Goal: Information Seeking & Learning: Learn about a topic

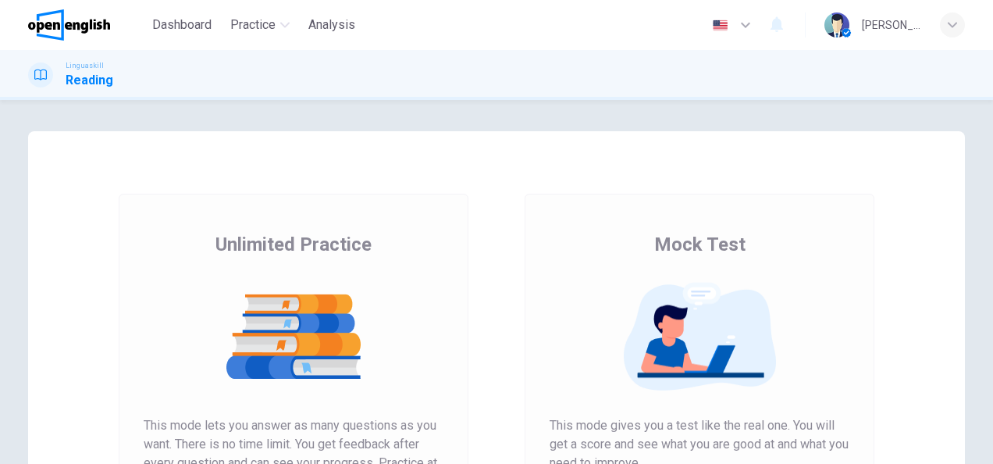
click at [490, 228] on div "Unlimited Practice This mode lets you answer as many questions as you want. The…" at bounding box center [294, 403] width 406 height 418
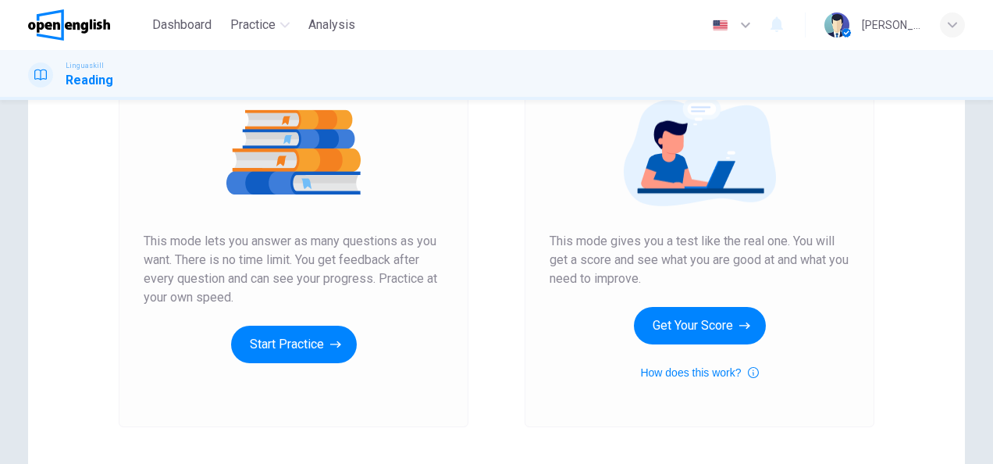
scroll to position [187, 0]
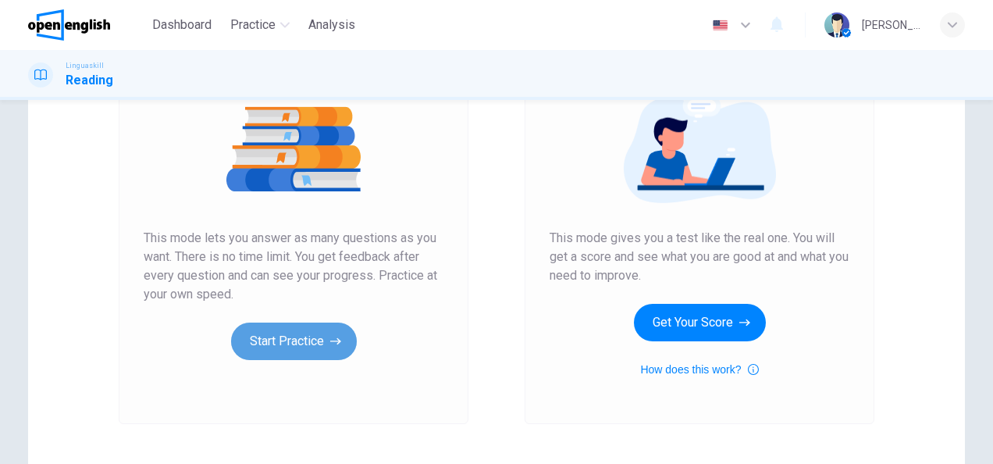
click at [279, 349] on button "Start Practice" at bounding box center [294, 340] width 126 height 37
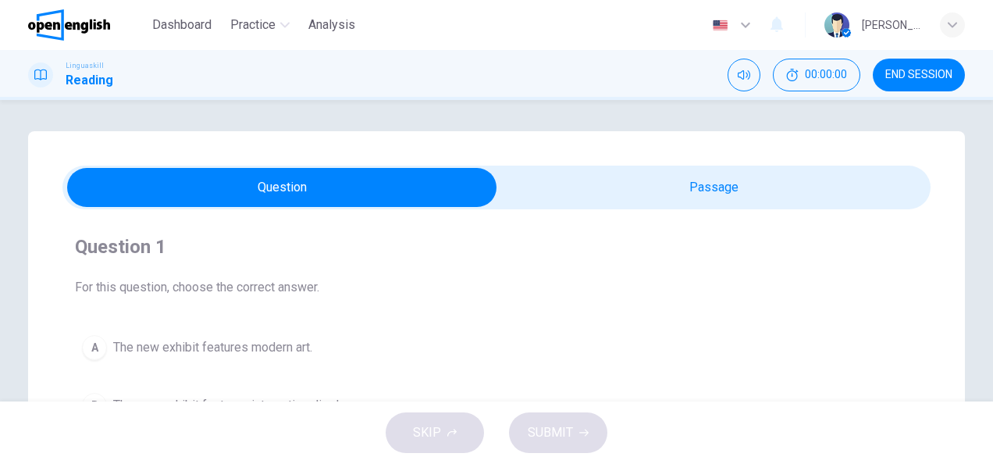
click at [432, 279] on span "For this question, choose the correct answer." at bounding box center [496, 287] width 843 height 19
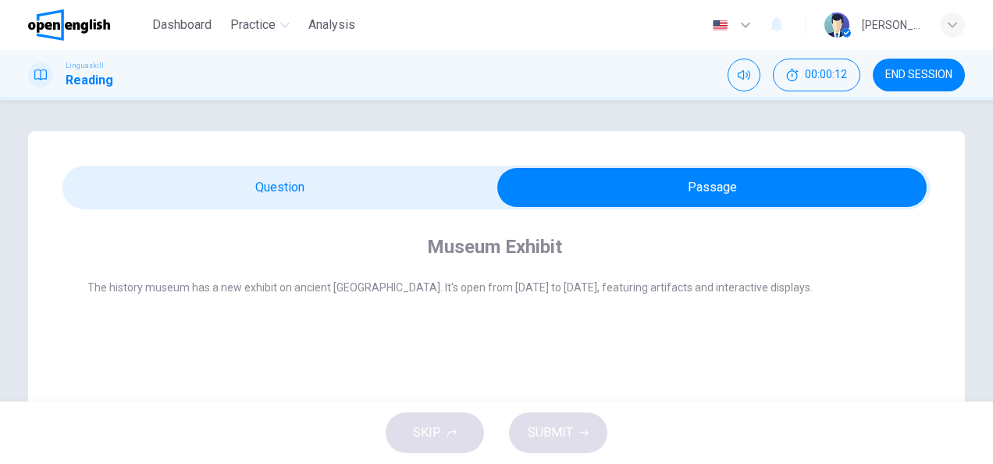
click at [608, 240] on div "Museum Exhibit" at bounding box center [506, 246] width 839 height 25
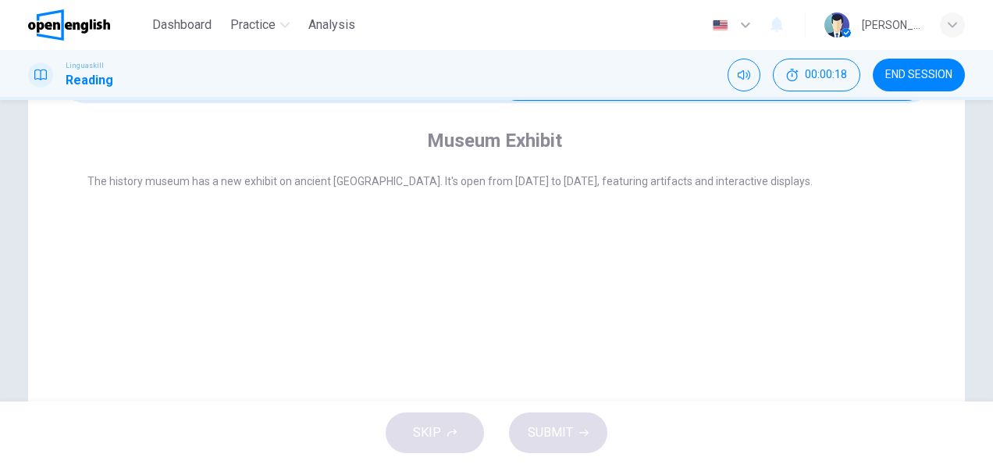
scroll to position [76, 0]
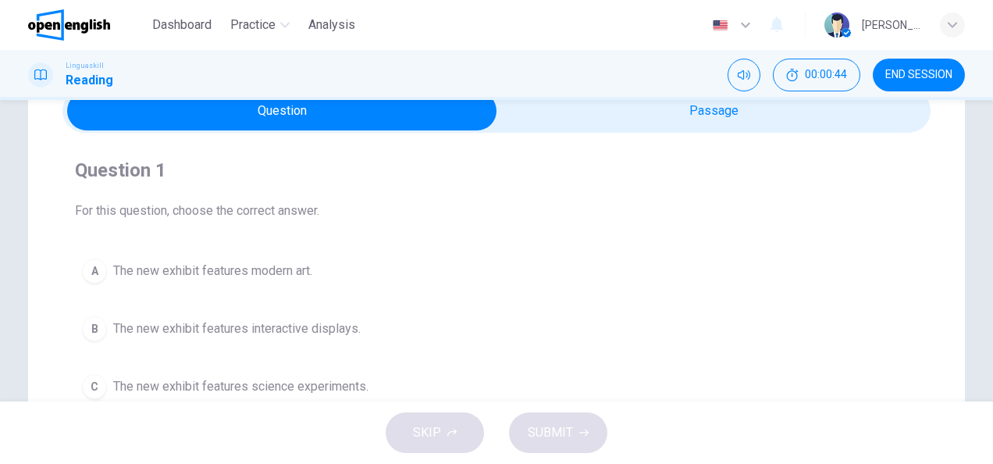
click at [425, 306] on div "A The new exhibit features modern art. B The new exhibit features interactive d…" at bounding box center [496, 328] width 843 height 155
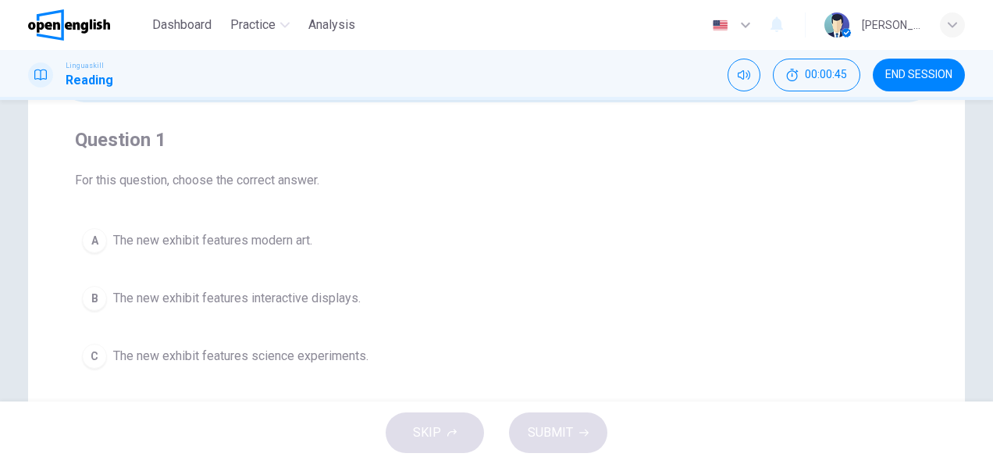
scroll to position [108, 0]
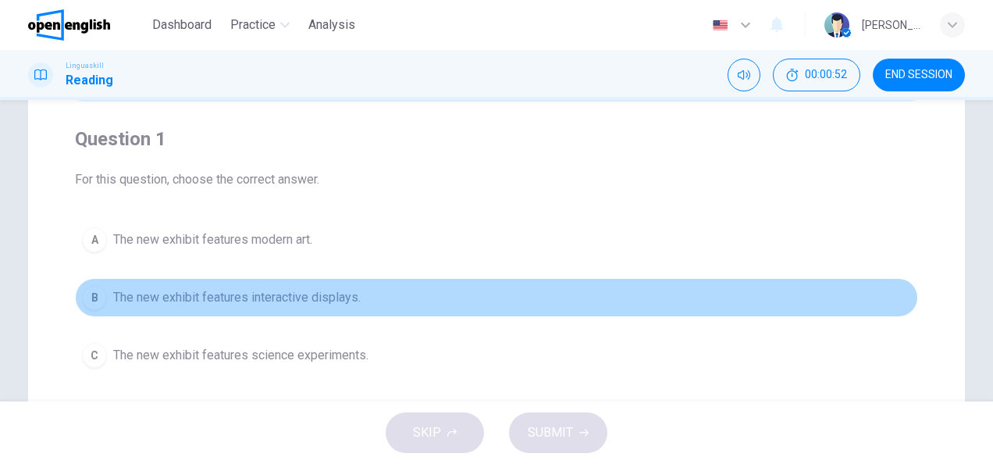
click at [83, 303] on div "B" at bounding box center [94, 297] width 25 height 25
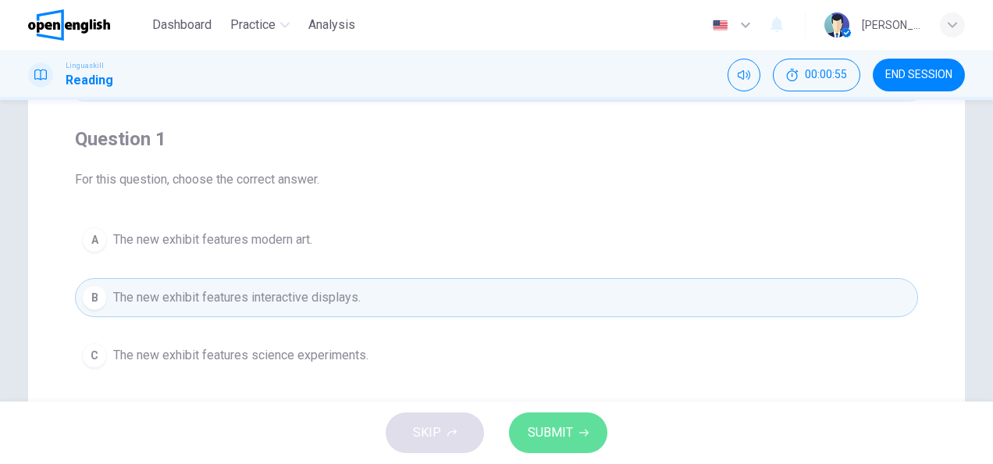
click at [537, 432] on span "SUBMIT" at bounding box center [550, 432] width 45 height 22
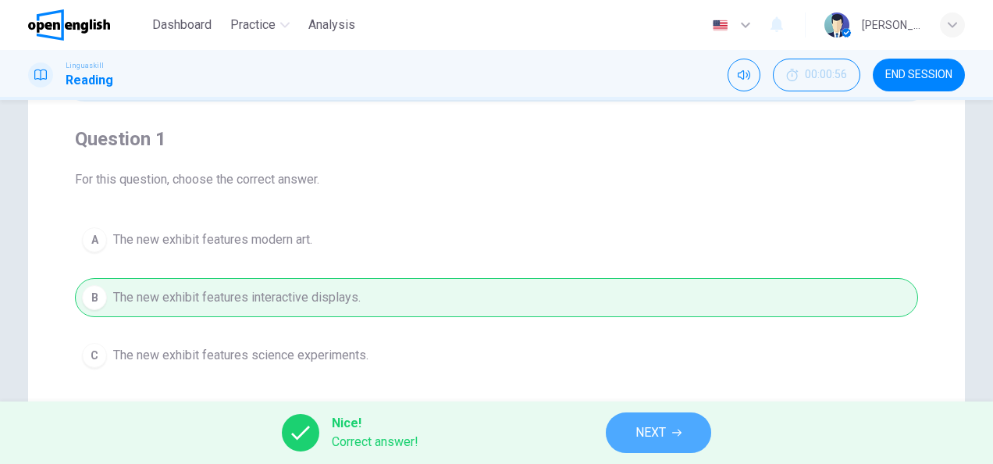
click at [653, 433] on span "NEXT" at bounding box center [650, 432] width 30 height 22
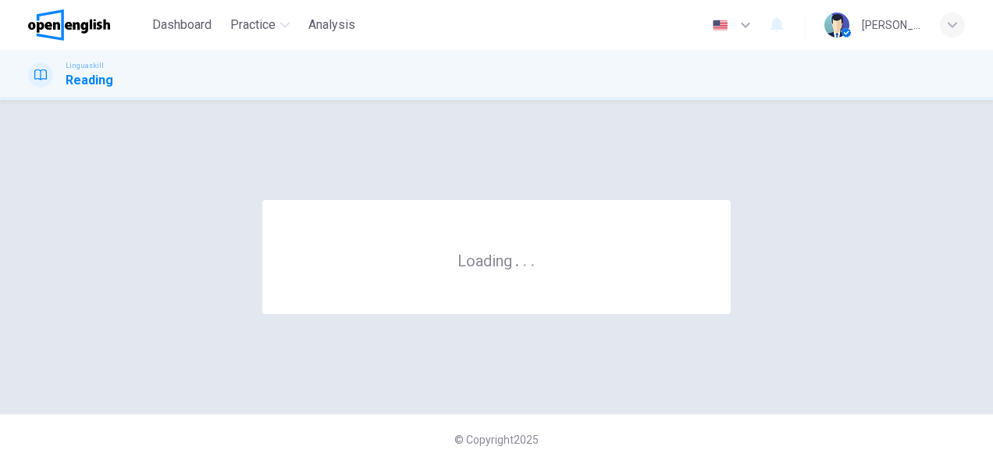
scroll to position [0, 0]
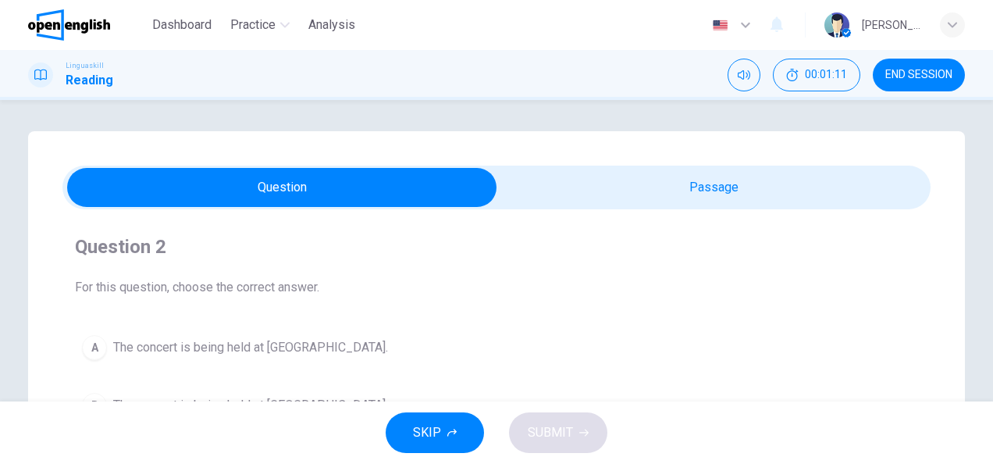
click at [443, 311] on div "Question 2 For this question, choose the correct answer. A The concert is being…" at bounding box center [496, 358] width 868 height 273
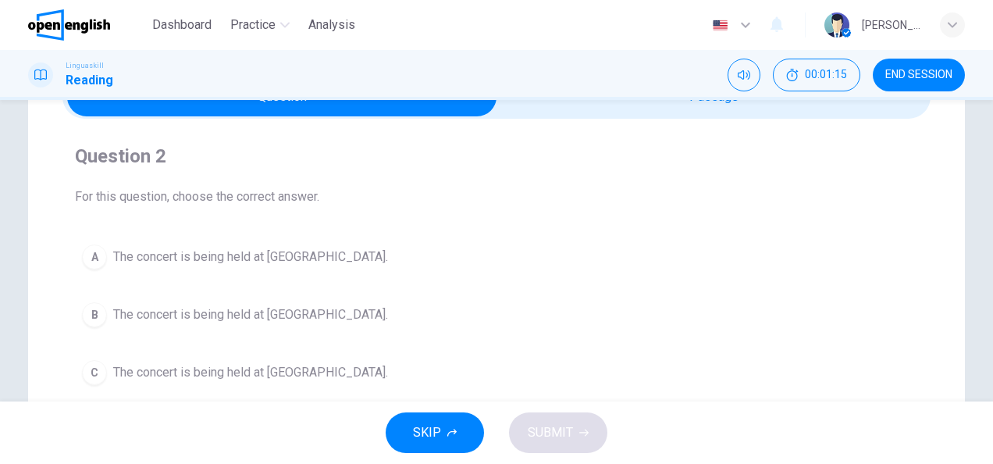
scroll to position [94, 0]
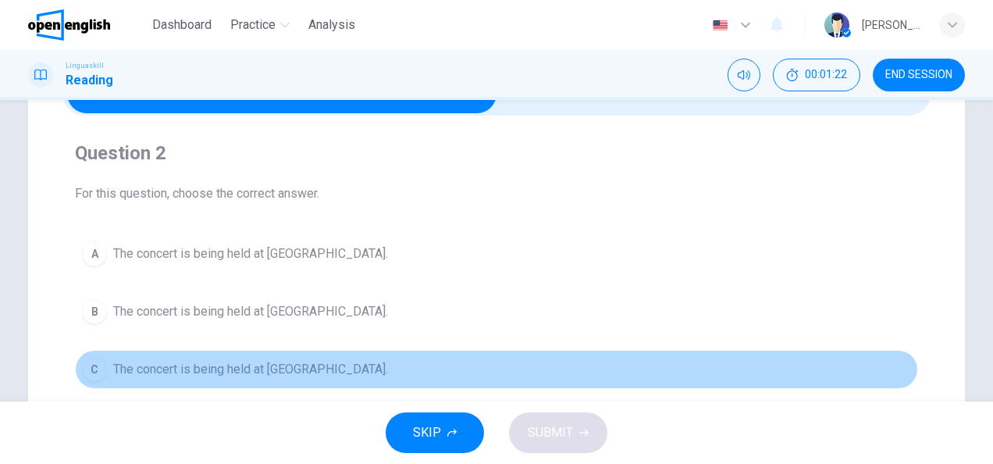
click at [286, 366] on span "The concert is being held at [GEOGRAPHIC_DATA]." at bounding box center [250, 369] width 275 height 19
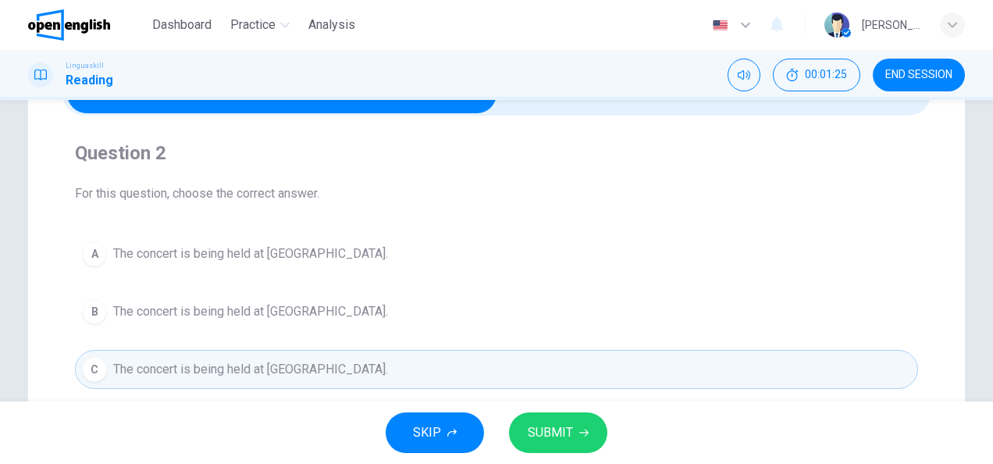
click at [532, 425] on span "SUBMIT" at bounding box center [550, 432] width 45 height 22
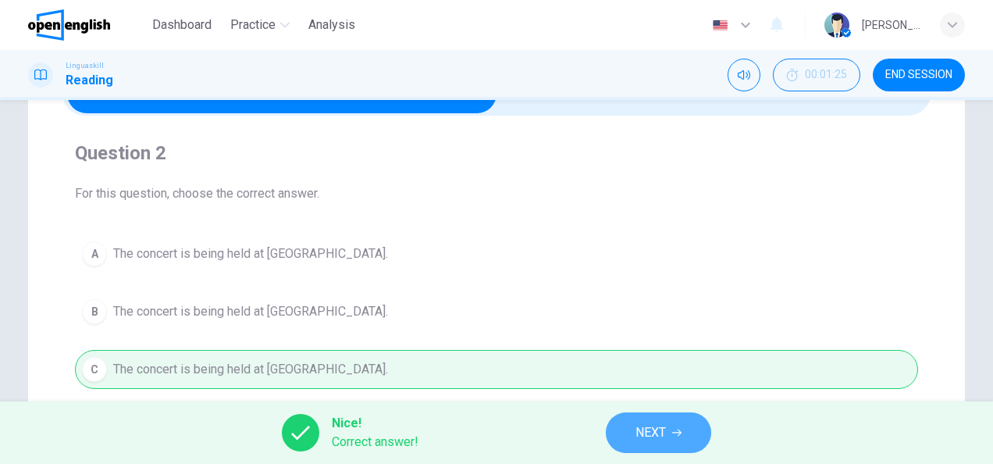
click at [640, 439] on span "NEXT" at bounding box center [650, 432] width 30 height 22
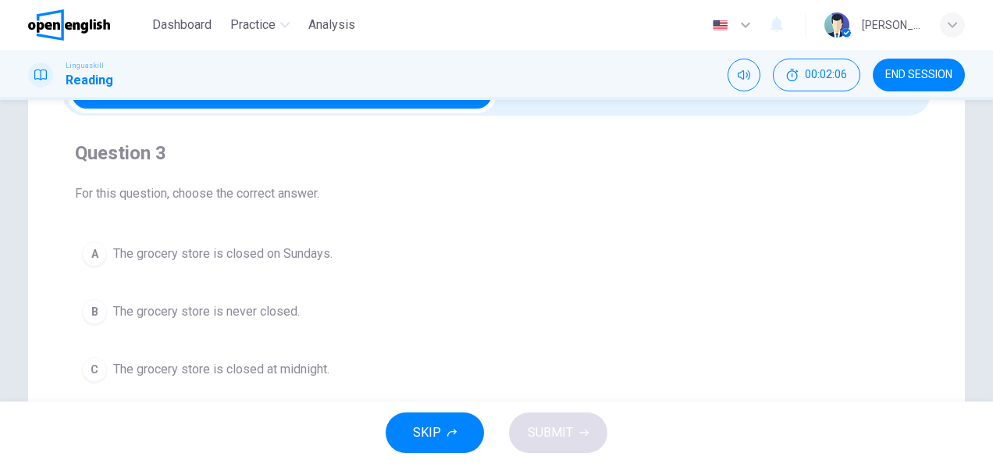
click at [634, 329] on button "B The grocery store is never closed." at bounding box center [496, 311] width 843 height 39
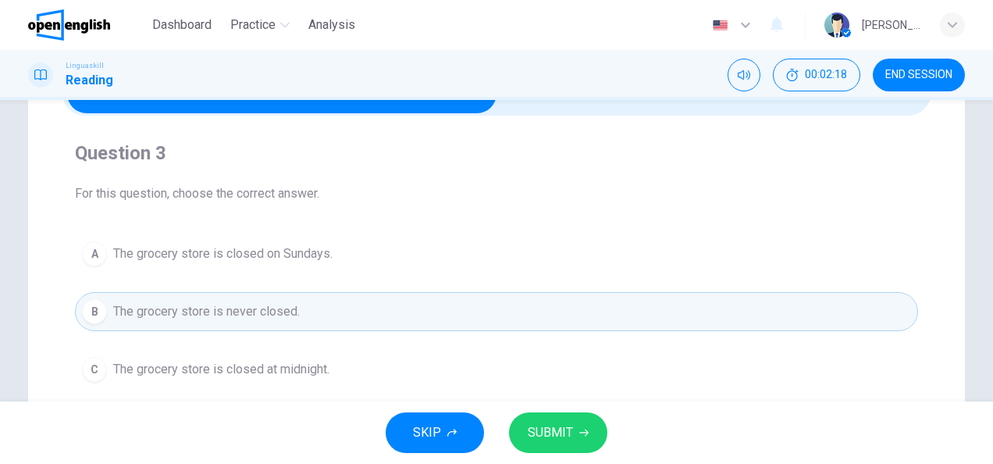
click at [386, 311] on button "B The grocery store is never closed." at bounding box center [496, 311] width 843 height 39
click at [553, 434] on span "SUBMIT" at bounding box center [550, 432] width 45 height 22
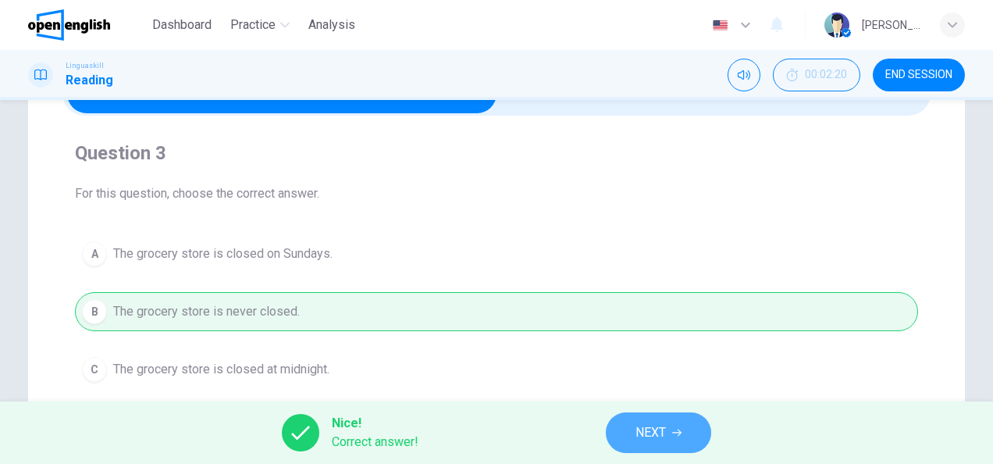
click at [676, 439] on button "NEXT" at bounding box center [658, 432] width 105 height 41
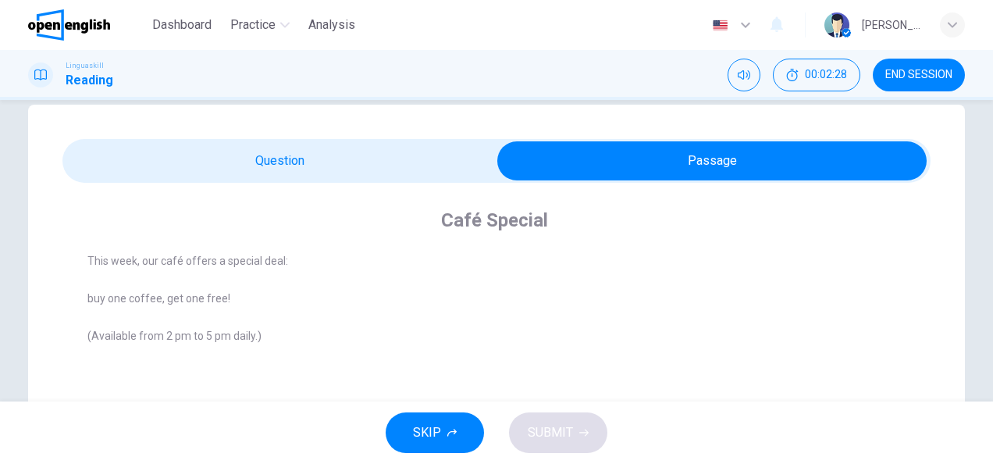
scroll to position [31, 0]
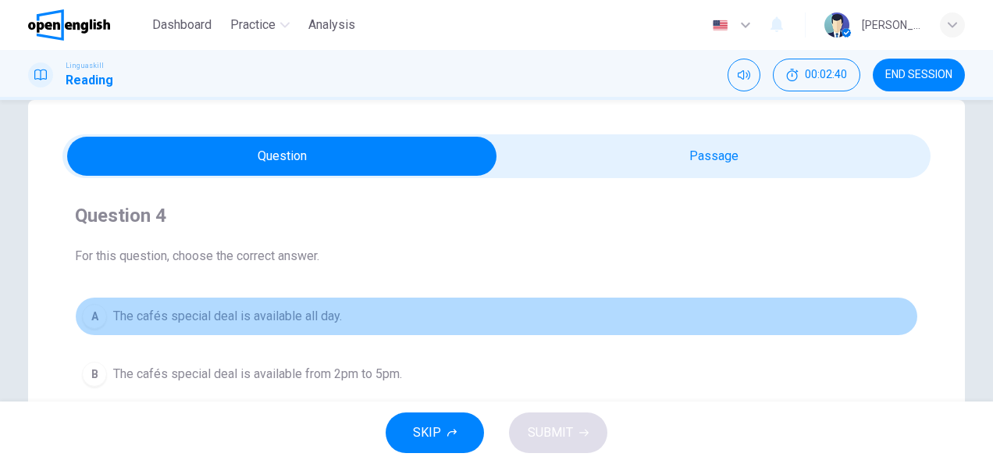
click at [425, 304] on button "A The cafés special deal is available all day." at bounding box center [496, 316] width 843 height 39
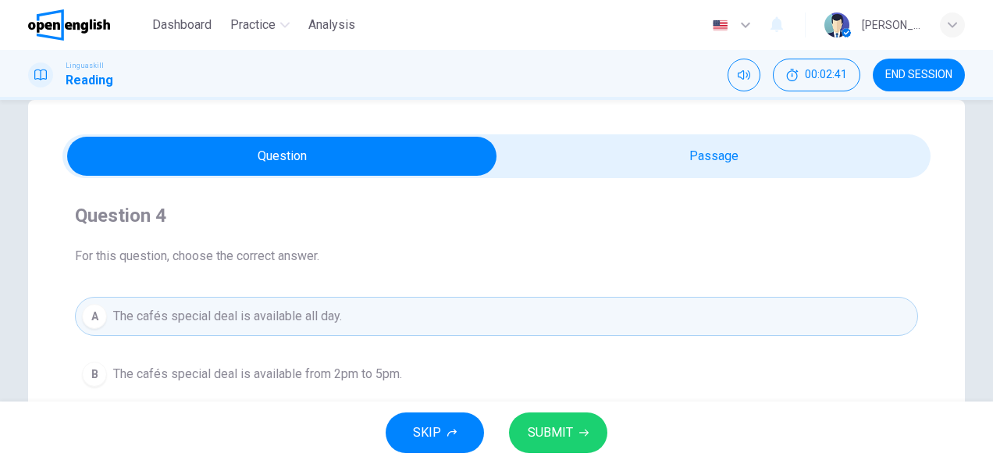
click at [385, 368] on span "The cafés special deal is available from 2pm to 5pm." at bounding box center [257, 373] width 289 height 19
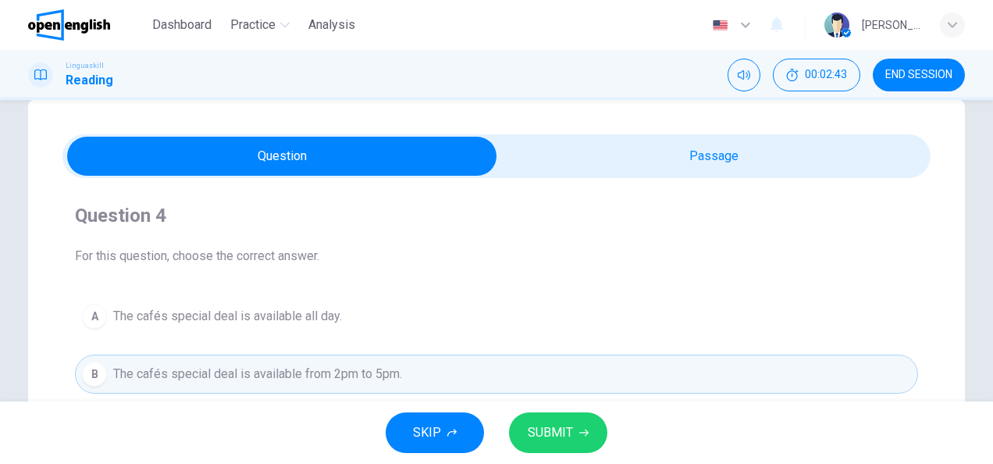
click at [532, 432] on span "SUBMIT" at bounding box center [550, 432] width 45 height 22
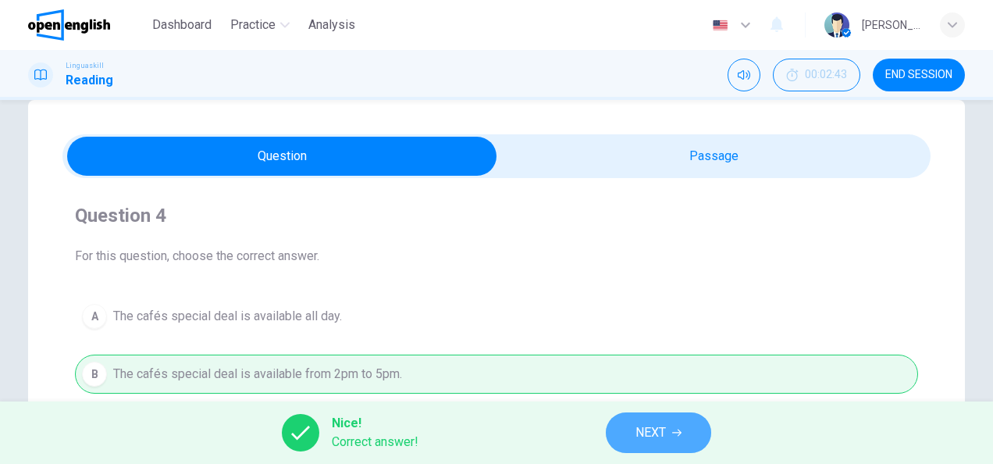
click at [639, 423] on span "NEXT" at bounding box center [650, 432] width 30 height 22
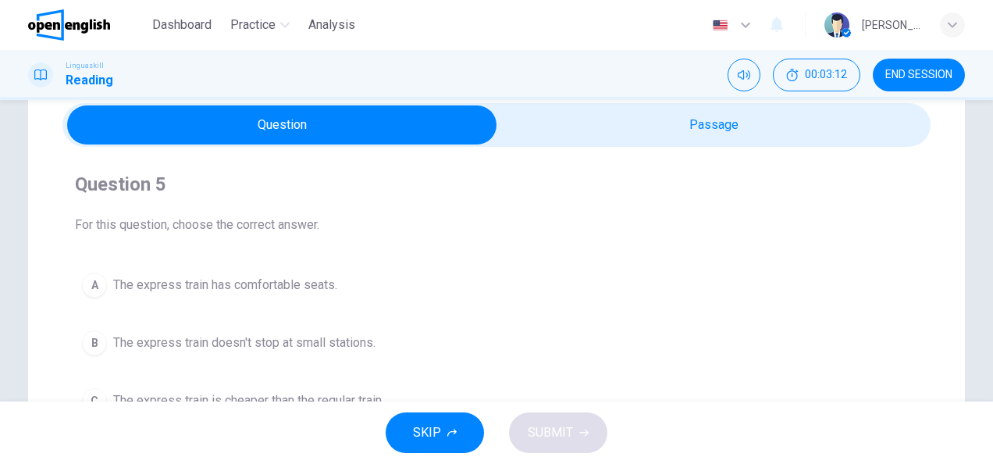
scroll to position [94, 0]
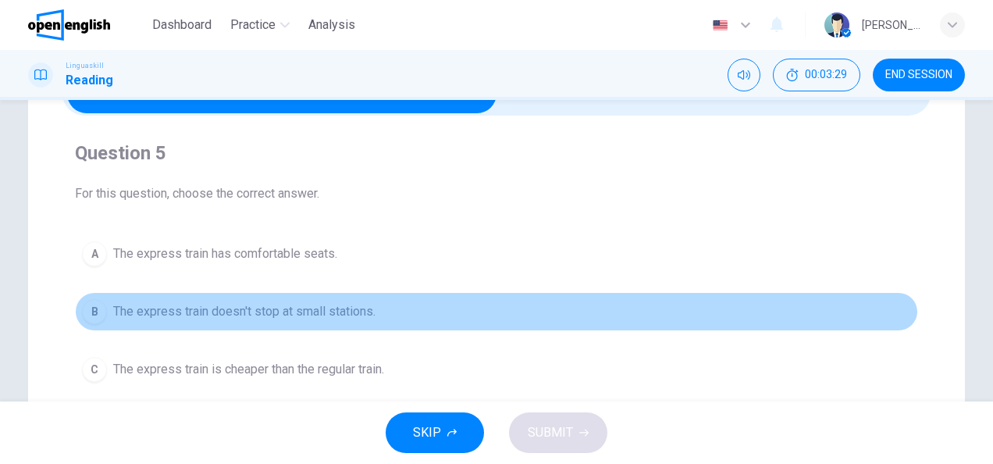
click at [362, 317] on span "The express train doesn't stop at small stations." at bounding box center [244, 311] width 262 height 19
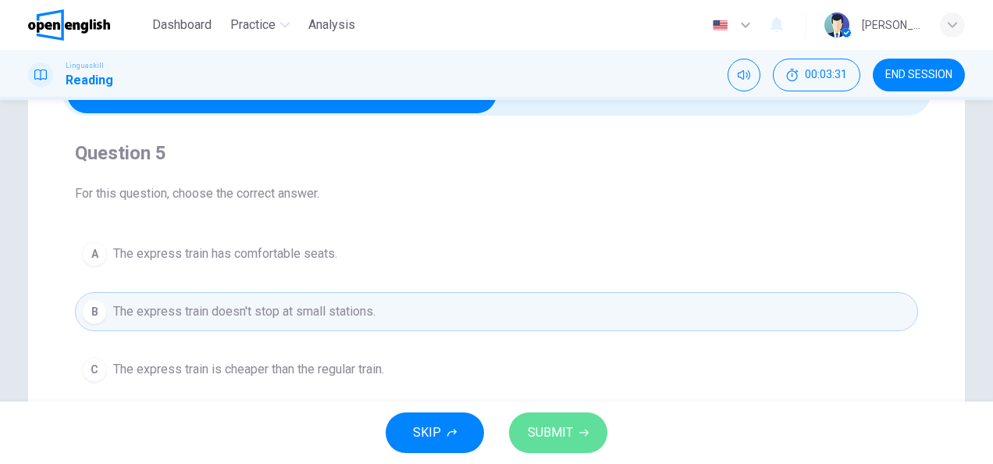
click at [601, 435] on button "SUBMIT" at bounding box center [558, 432] width 98 height 41
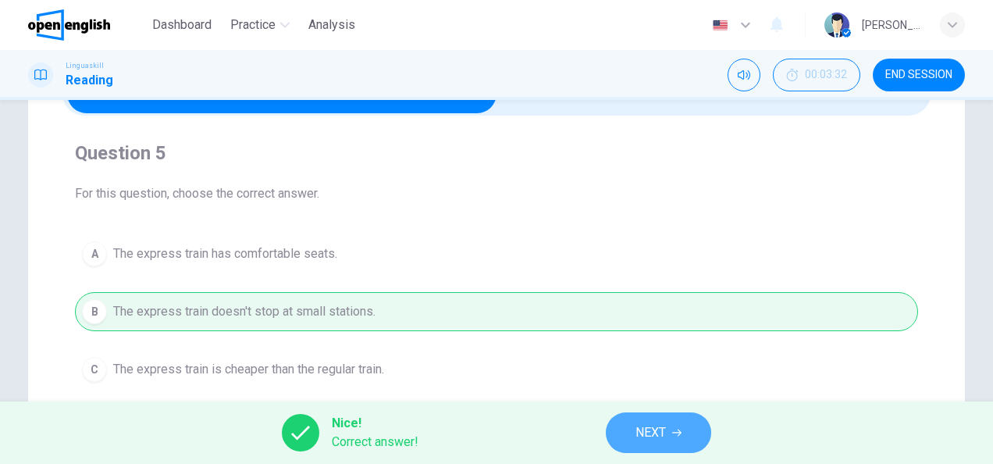
click at [618, 426] on button "NEXT" at bounding box center [658, 432] width 105 height 41
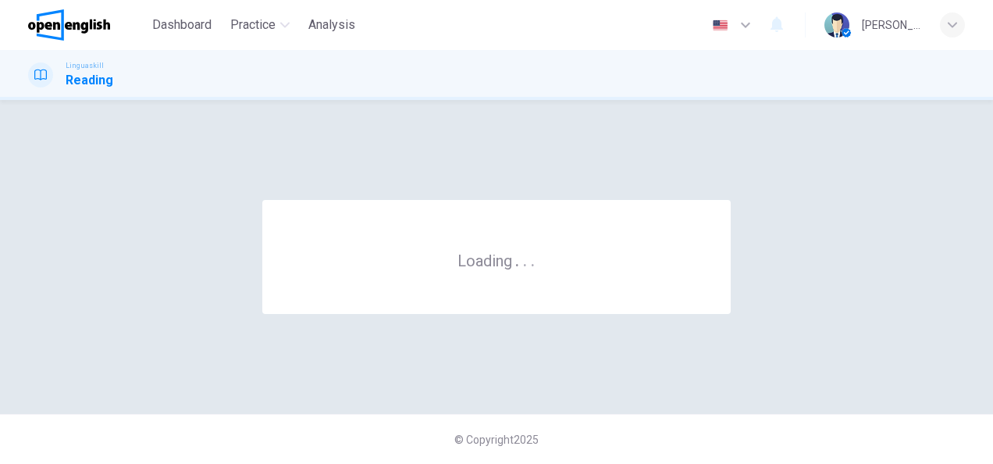
scroll to position [0, 0]
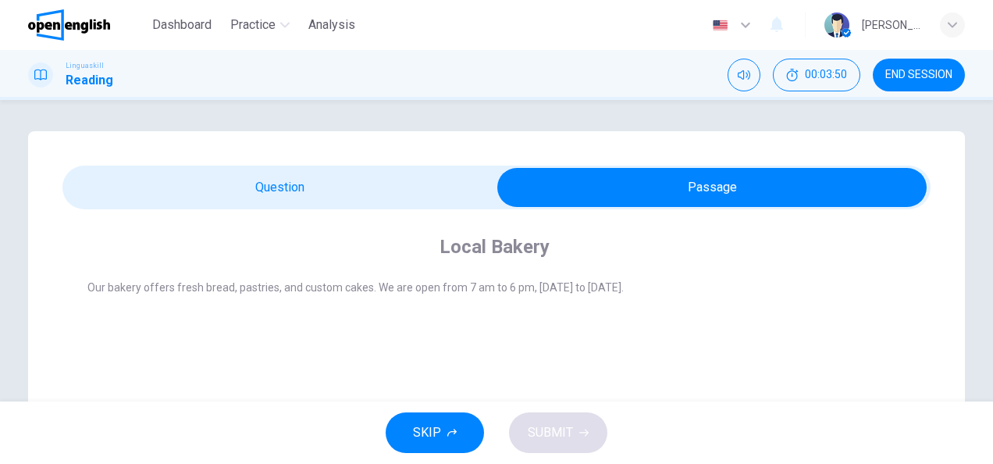
click at [453, 208] on span at bounding box center [496, 187] width 868 height 44
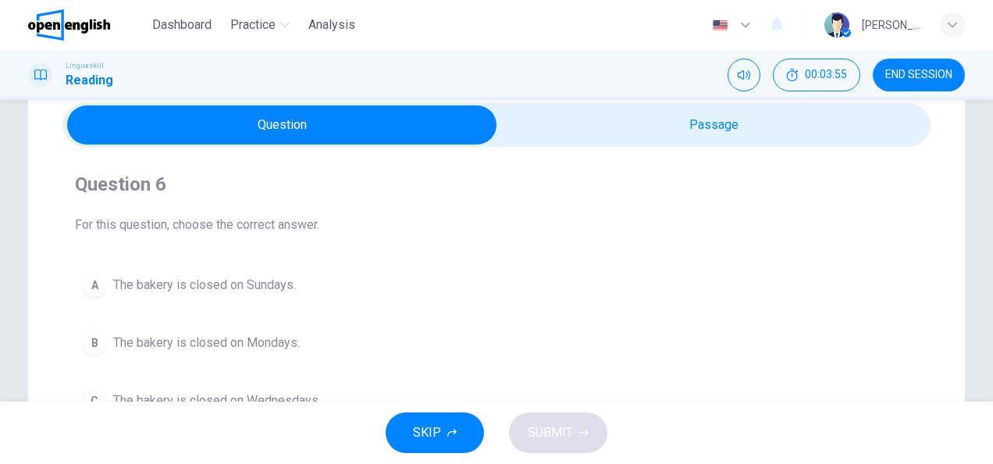
scroll to position [94, 0]
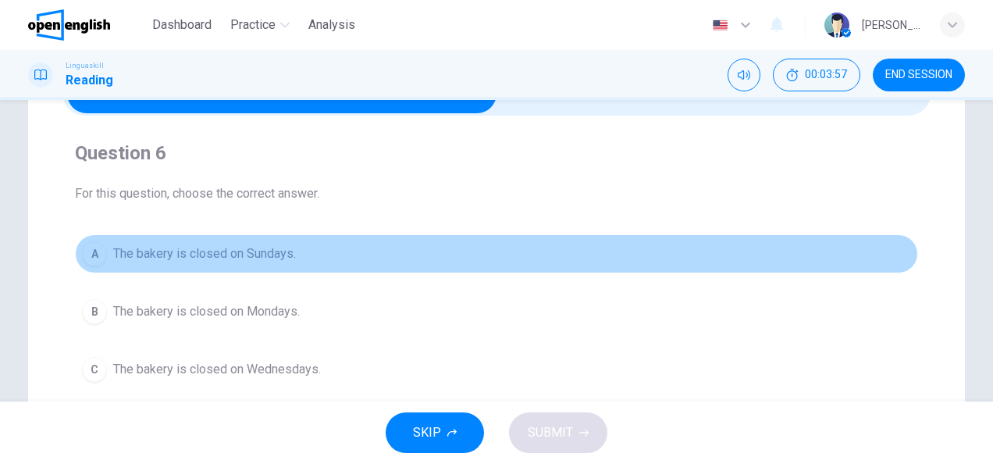
click at [262, 254] on span "The bakery is closed on Sundays." at bounding box center [204, 253] width 183 height 19
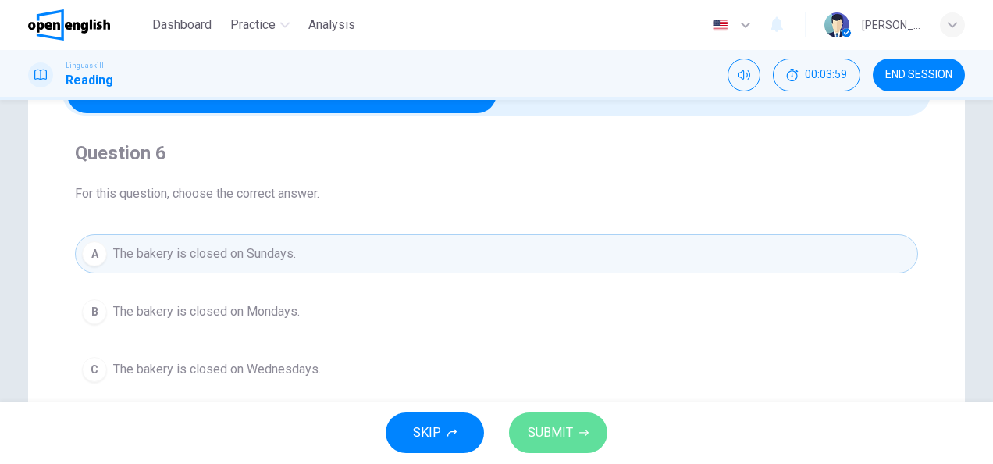
click at [537, 429] on span "SUBMIT" at bounding box center [550, 432] width 45 height 22
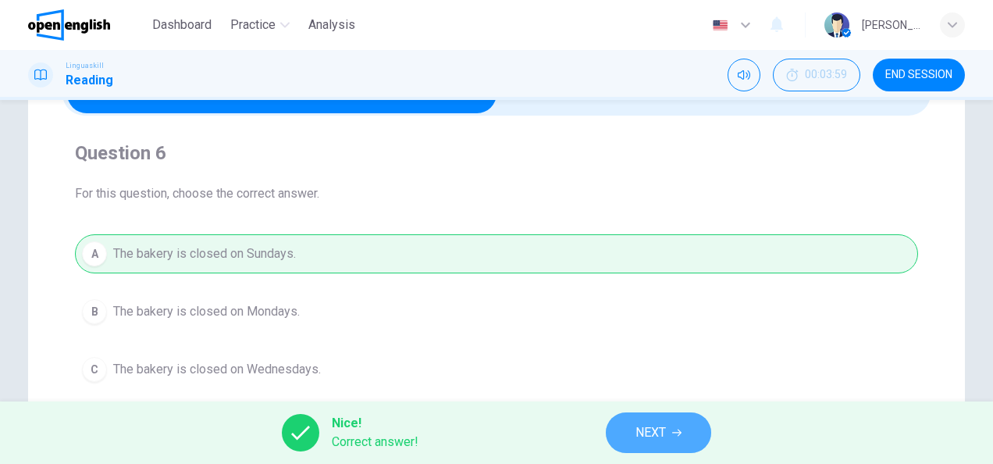
click at [642, 431] on span "NEXT" at bounding box center [650, 432] width 30 height 22
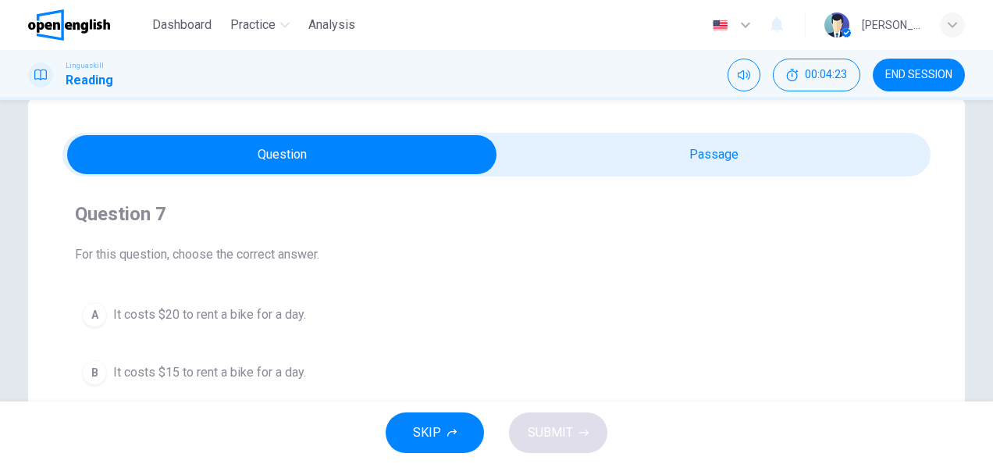
scroll to position [62, 0]
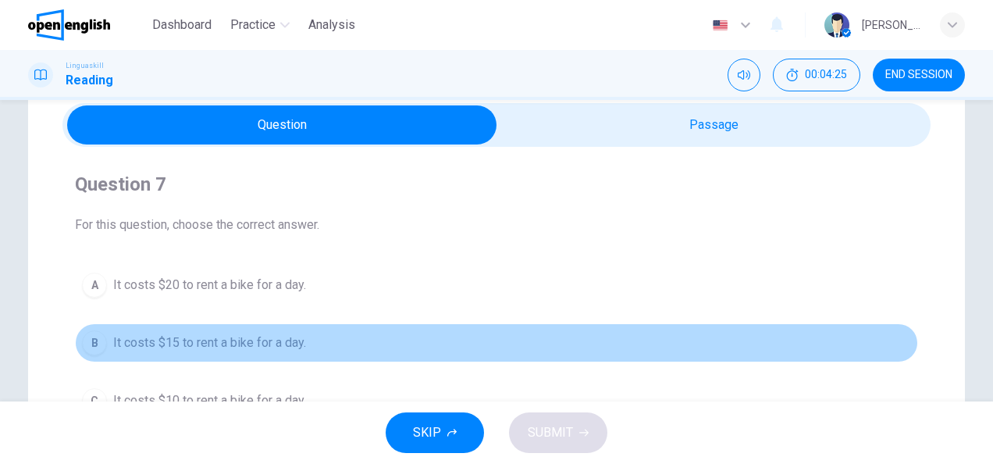
click at [247, 342] on span "It costs $15 to rent a bike for a day." at bounding box center [209, 342] width 193 height 19
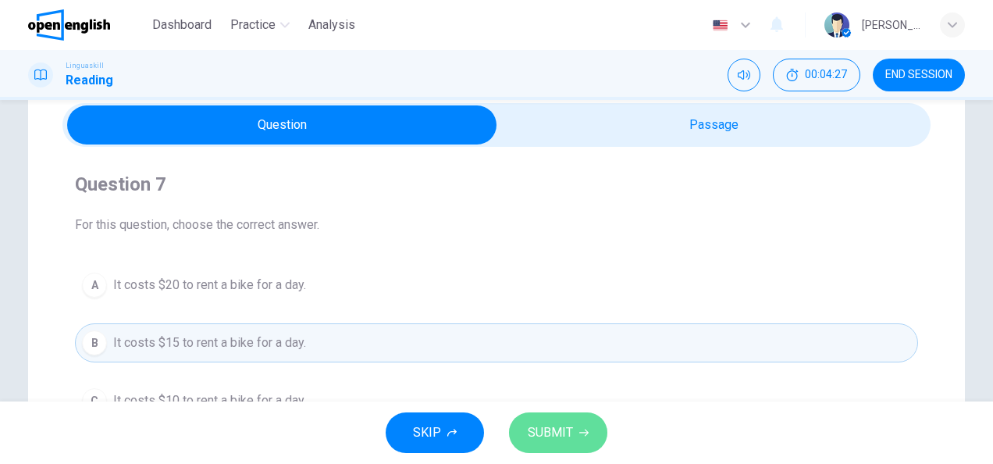
click at [581, 428] on icon "button" at bounding box center [583, 432] width 9 height 9
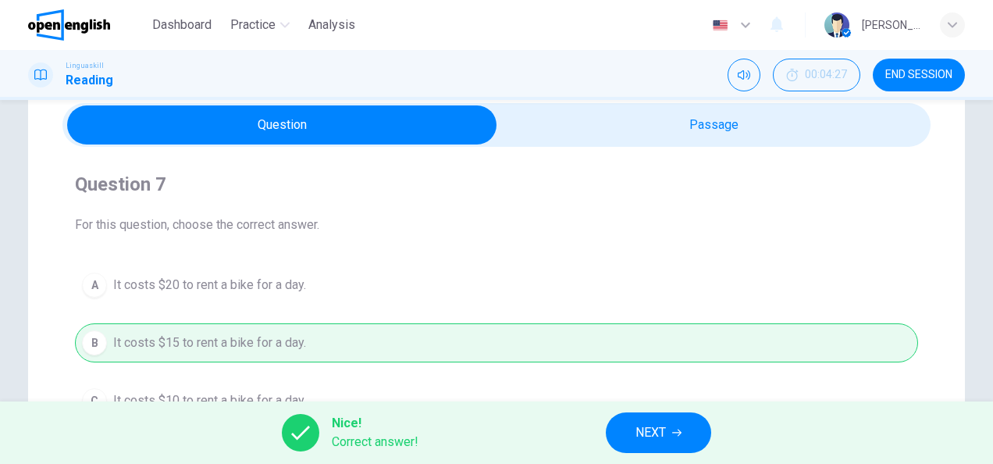
click at [645, 435] on span "NEXT" at bounding box center [650, 432] width 30 height 22
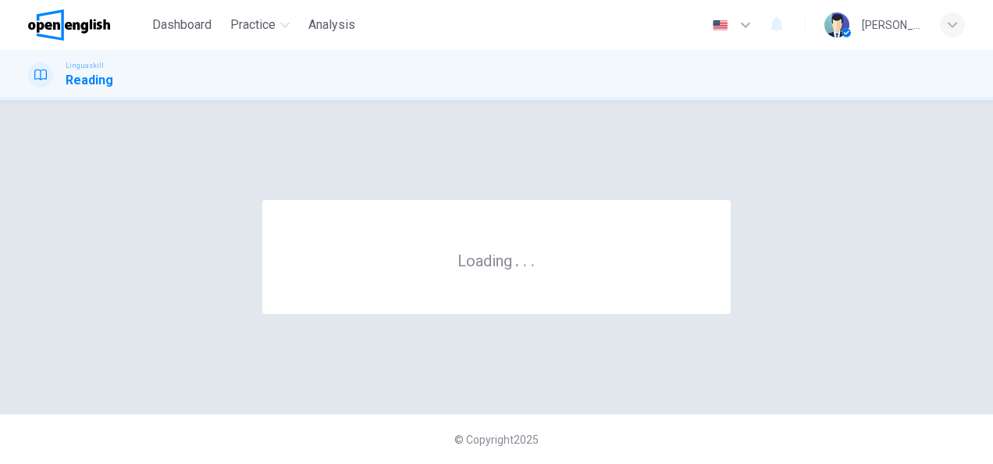
scroll to position [0, 0]
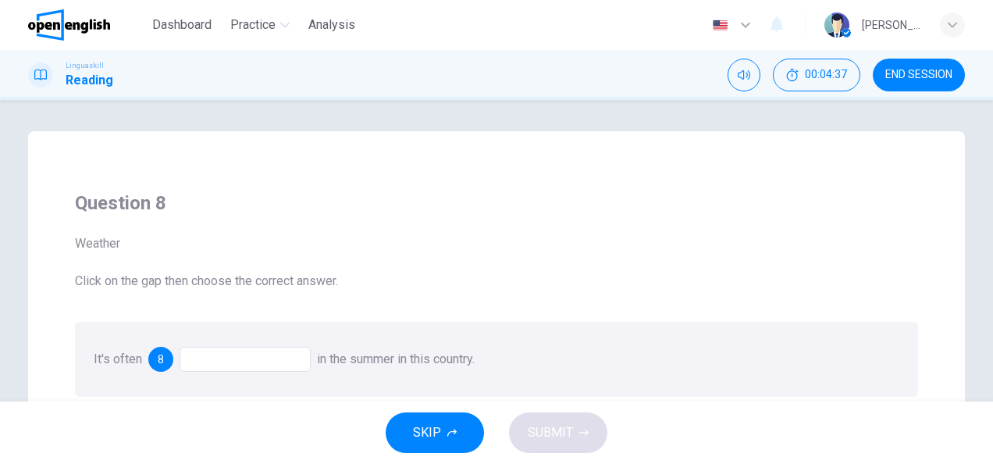
click at [453, 270] on div "Question 8 Weather Click on the gap then choose the correct answer." at bounding box center [496, 240] width 843 height 100
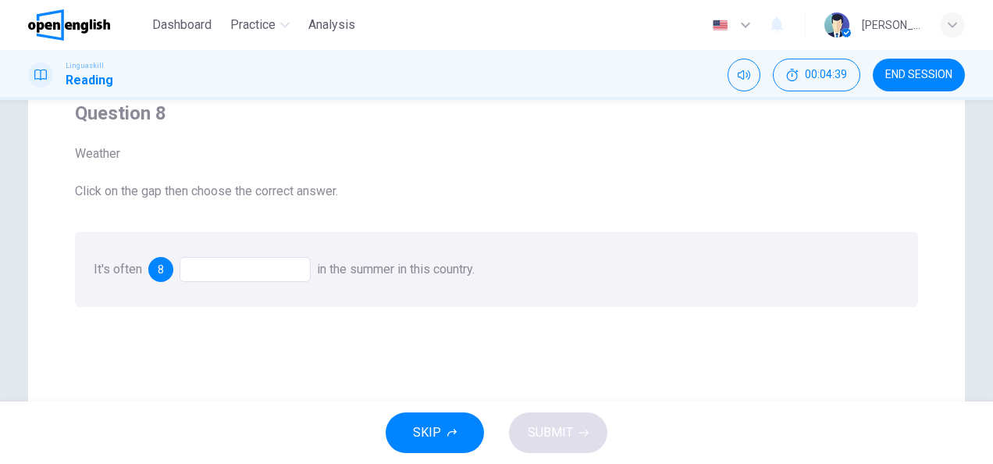
scroll to position [94, 0]
click at [159, 269] on span "8" at bounding box center [161, 265] width 6 height 11
click at [206, 258] on div at bounding box center [244, 265] width 131 height 25
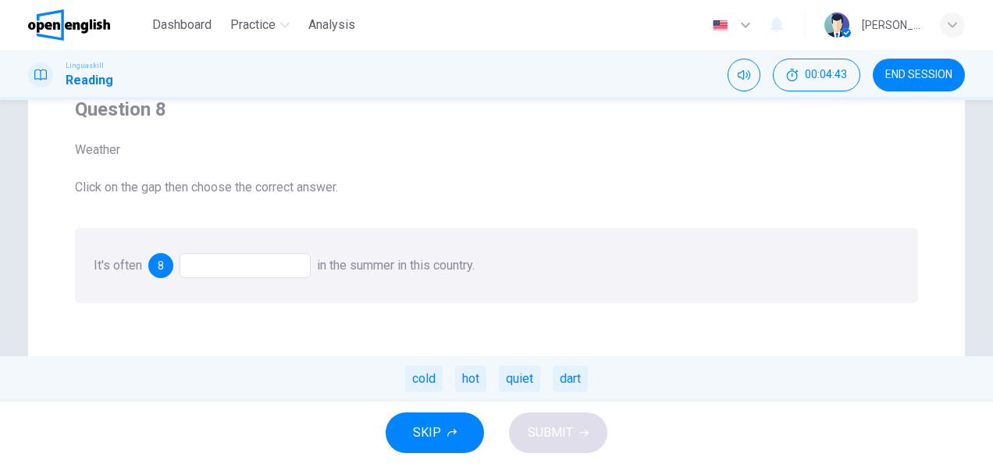
click at [306, 315] on div "Question 8 Weather Click on the gap then choose the correct answer. It's often …" at bounding box center [496, 350] width 937 height 627
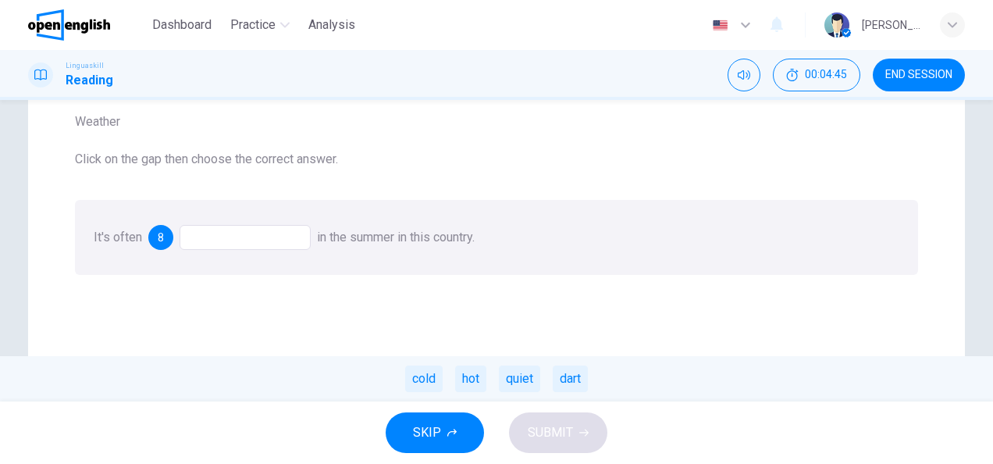
scroll to position [125, 0]
click at [470, 375] on div "hot" at bounding box center [470, 378] width 31 height 27
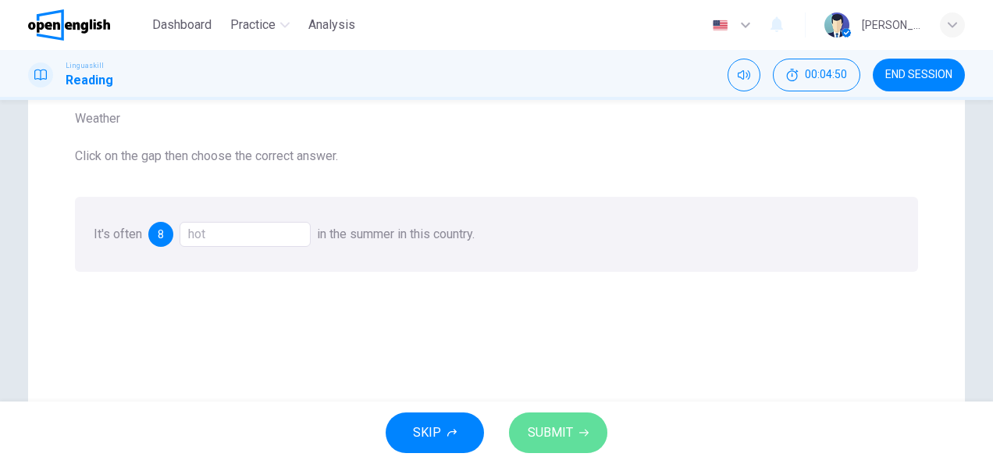
click at [570, 431] on span "SUBMIT" at bounding box center [550, 432] width 45 height 22
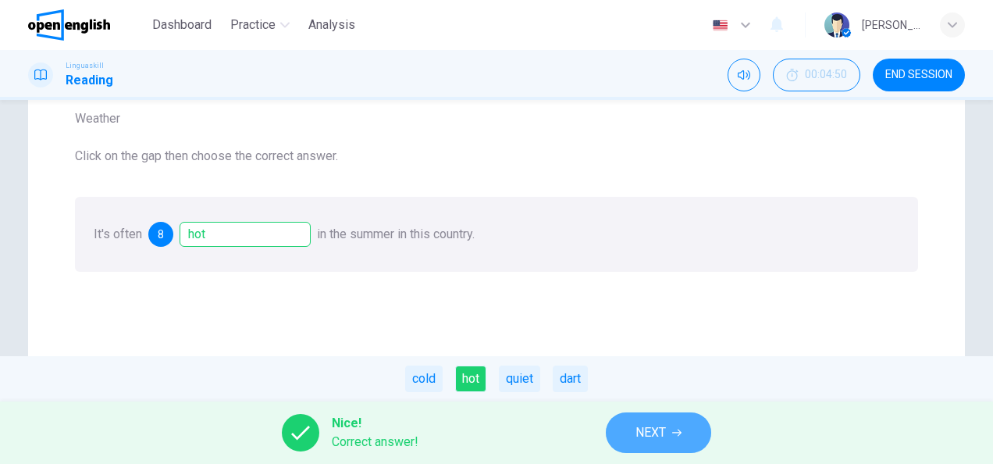
click at [629, 435] on button "NEXT" at bounding box center [658, 432] width 105 height 41
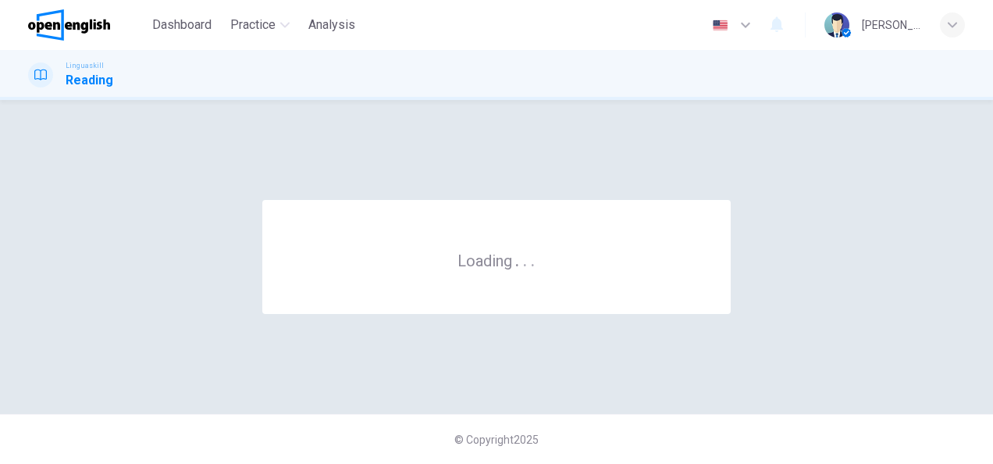
scroll to position [0, 0]
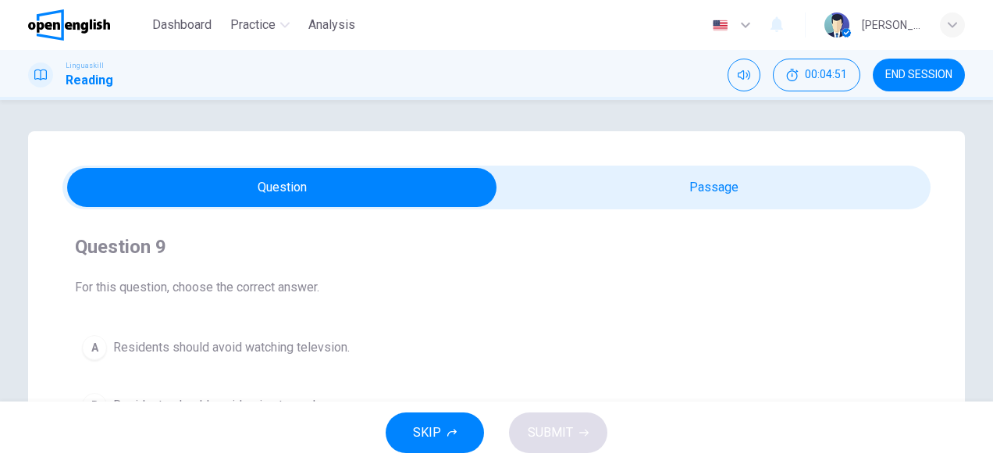
click at [587, 321] on div "Question 9 For this question, choose the correct answer. A Residents should avo…" at bounding box center [496, 358] width 868 height 273
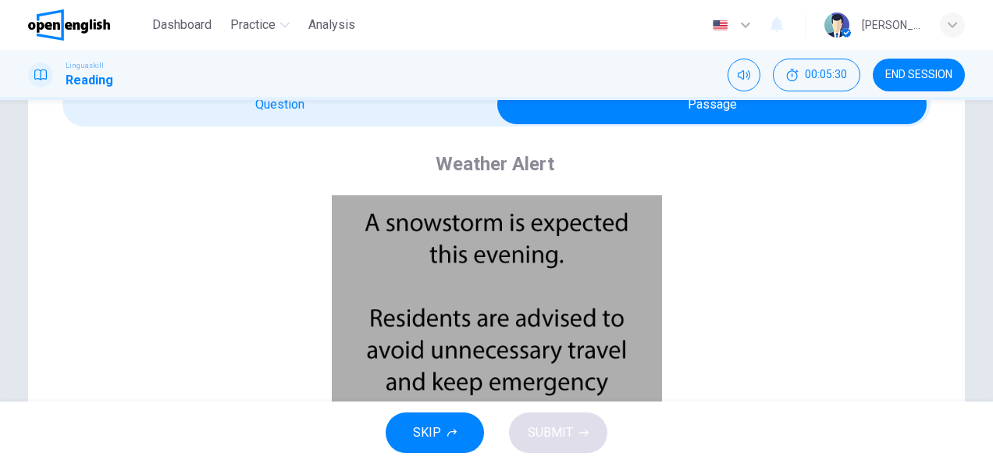
scroll to position [62, 0]
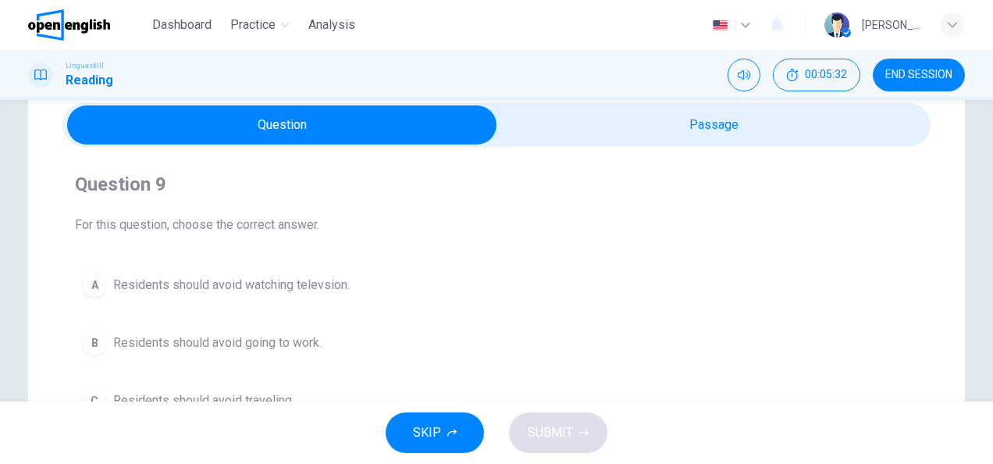
click at [311, 395] on button "C Residents should avoid traveling." at bounding box center [496, 400] width 843 height 39
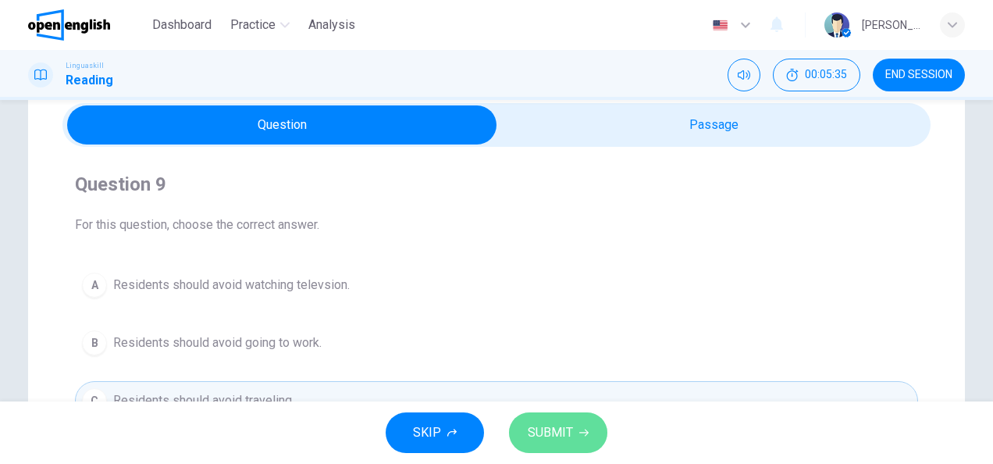
click at [541, 421] on button "SUBMIT" at bounding box center [558, 432] width 98 height 41
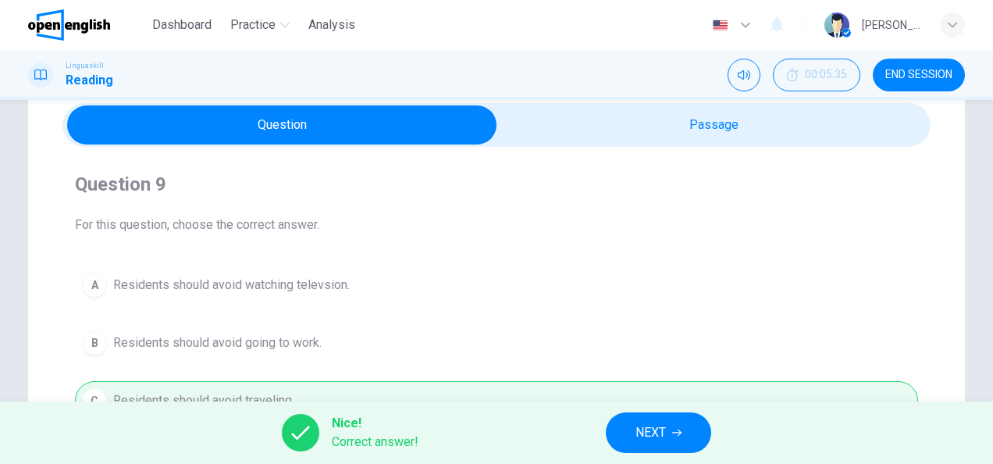
click at [661, 425] on span "NEXT" at bounding box center [650, 432] width 30 height 22
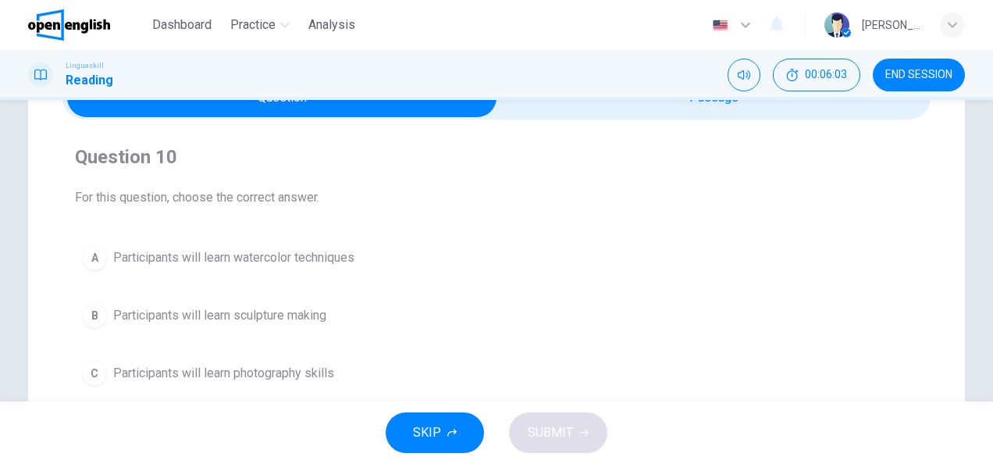
scroll to position [94, 0]
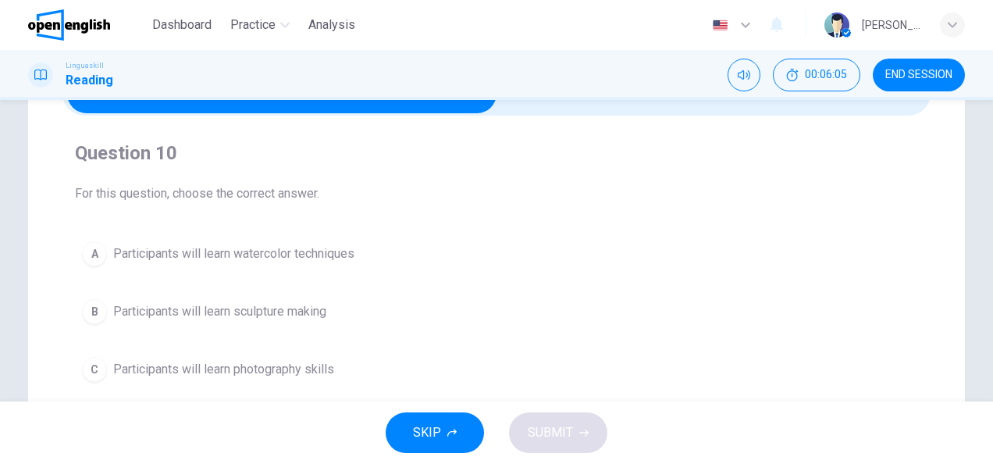
click at [303, 251] on span "Participants will learn watercolor techniques" at bounding box center [233, 253] width 241 height 19
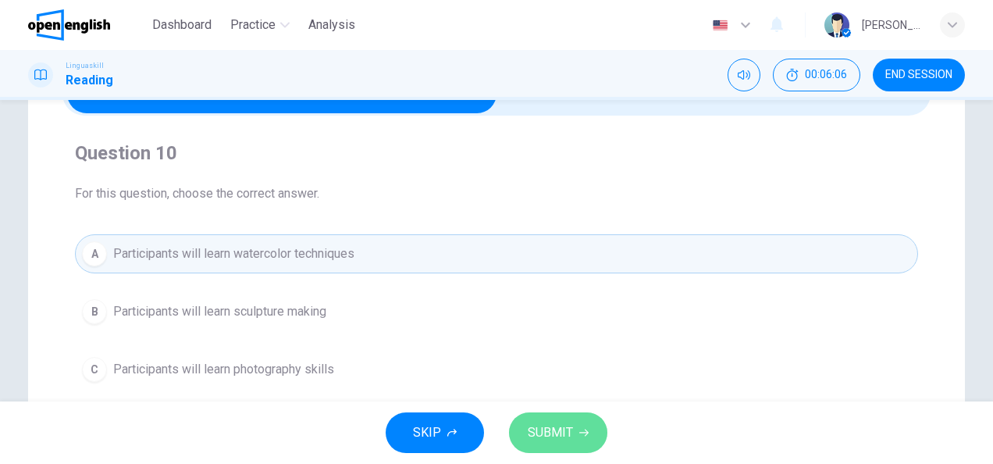
click at [548, 425] on span "SUBMIT" at bounding box center [550, 432] width 45 height 22
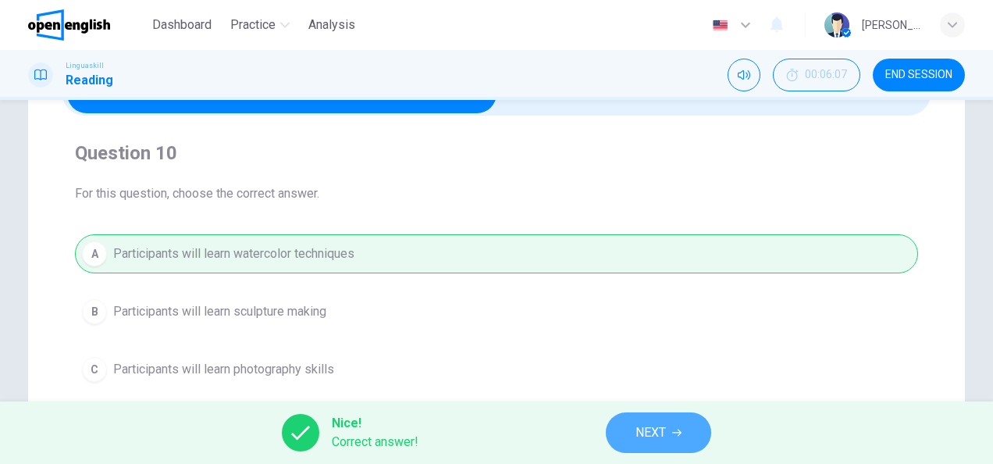
click at [649, 431] on span "NEXT" at bounding box center [650, 432] width 30 height 22
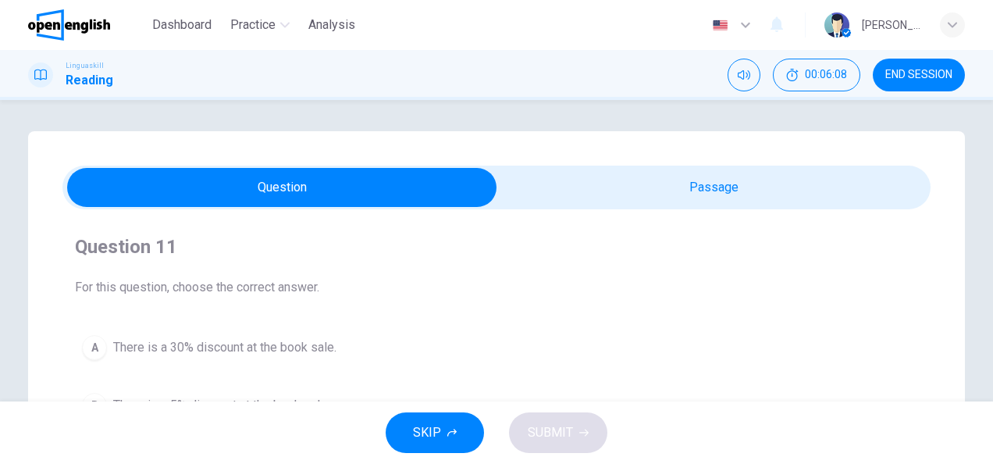
click at [652, 208] on span at bounding box center [496, 187] width 868 height 44
click at [478, 285] on span "For this question, choose the correct answer." at bounding box center [496, 287] width 843 height 19
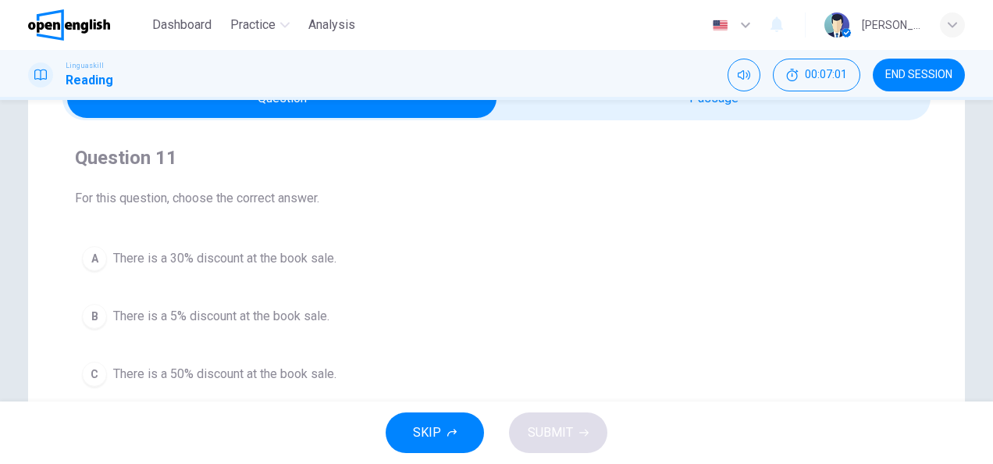
scroll to position [94, 0]
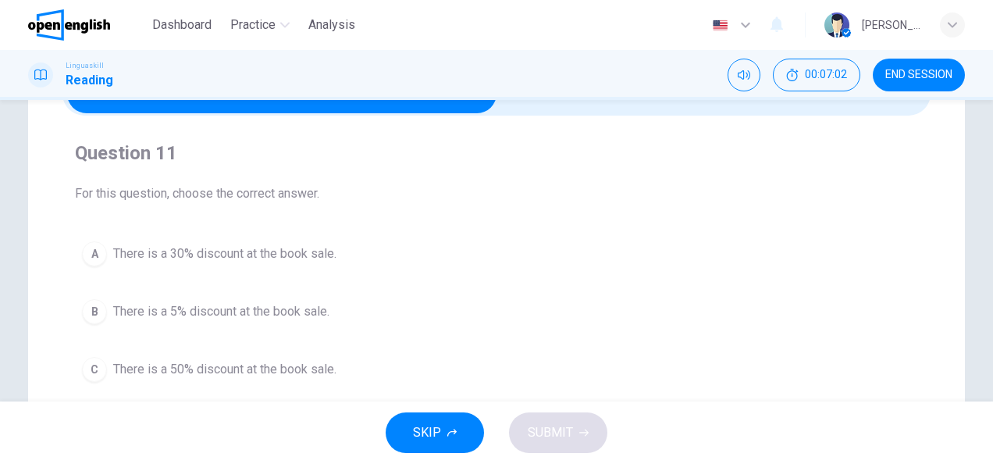
click at [309, 366] on span "There is a 50% discount at the book sale." at bounding box center [224, 369] width 223 height 19
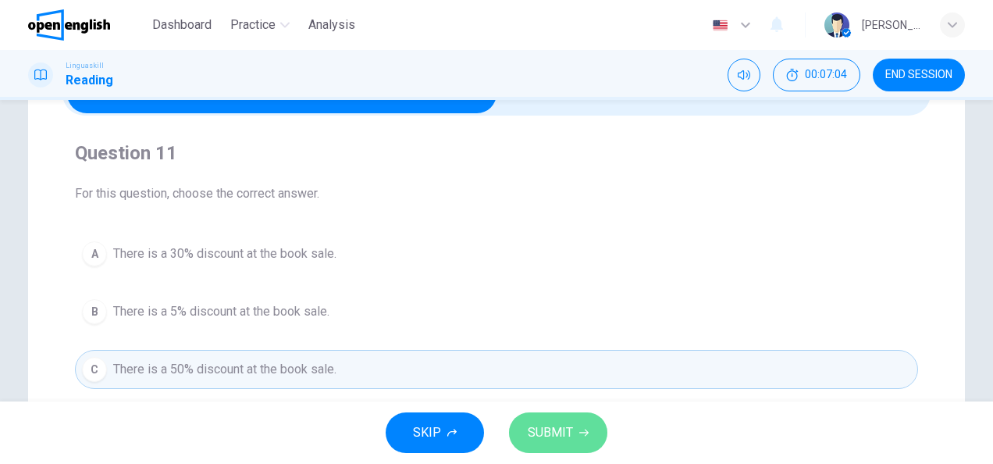
click at [535, 420] on button "SUBMIT" at bounding box center [558, 432] width 98 height 41
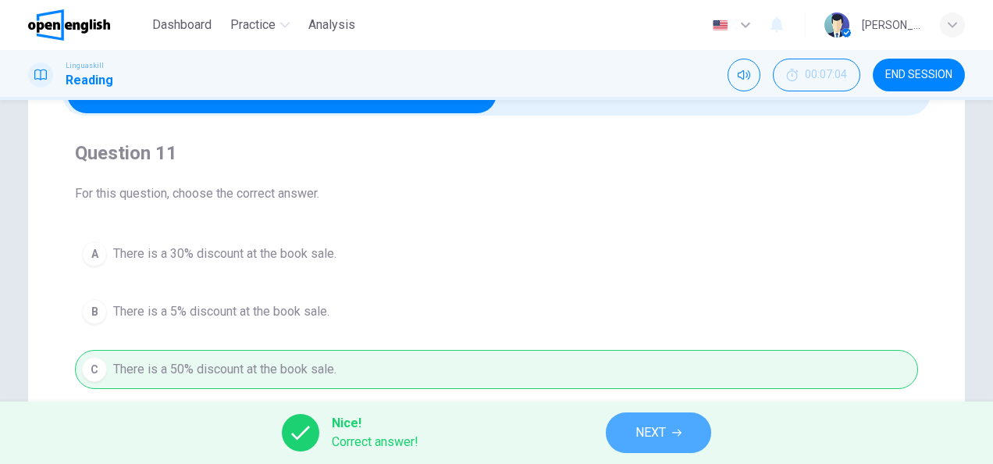
click at [670, 423] on button "NEXT" at bounding box center [658, 432] width 105 height 41
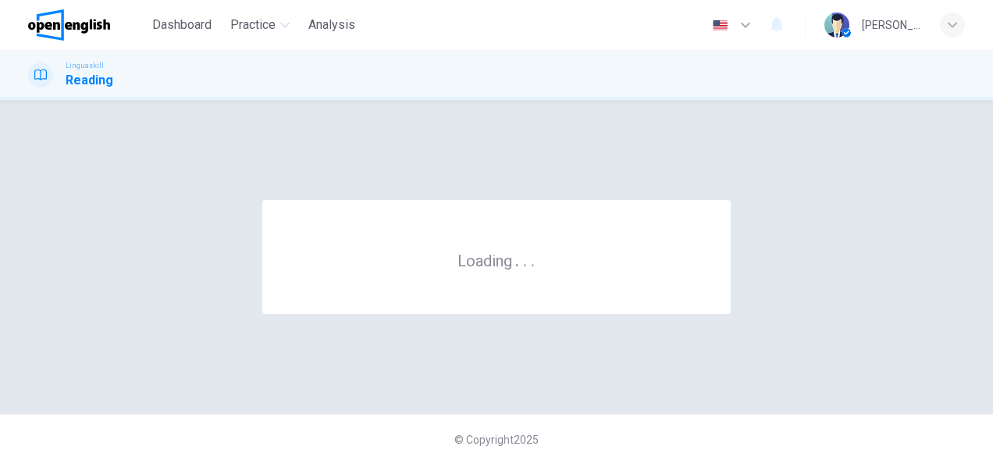
scroll to position [0, 0]
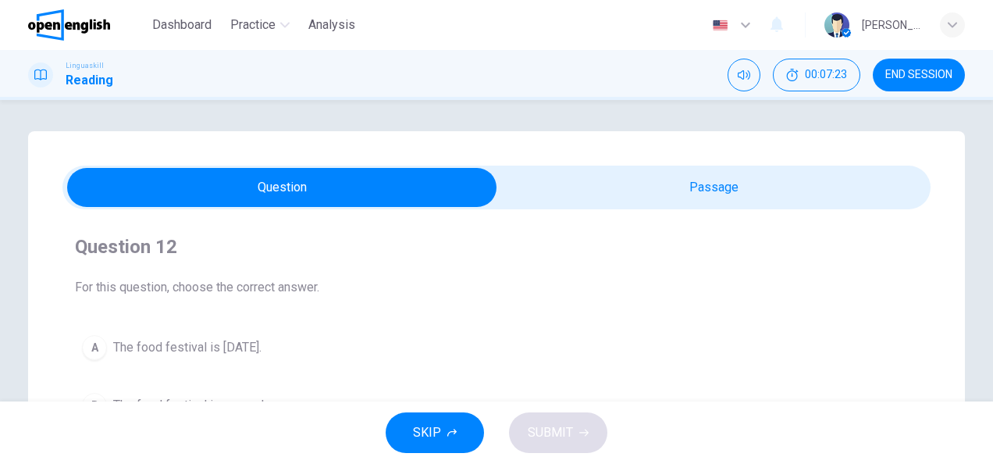
click at [385, 292] on span "For this question, choose the correct answer." at bounding box center [496, 287] width 843 height 19
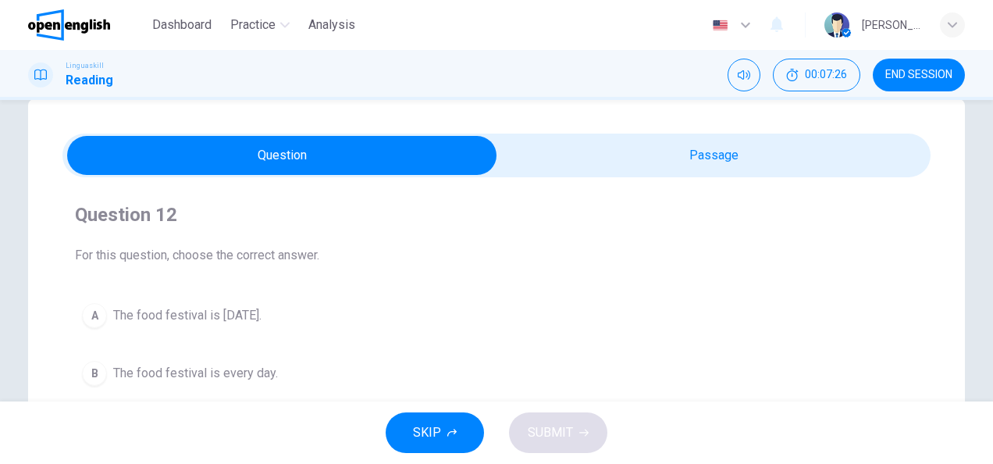
scroll to position [31, 0]
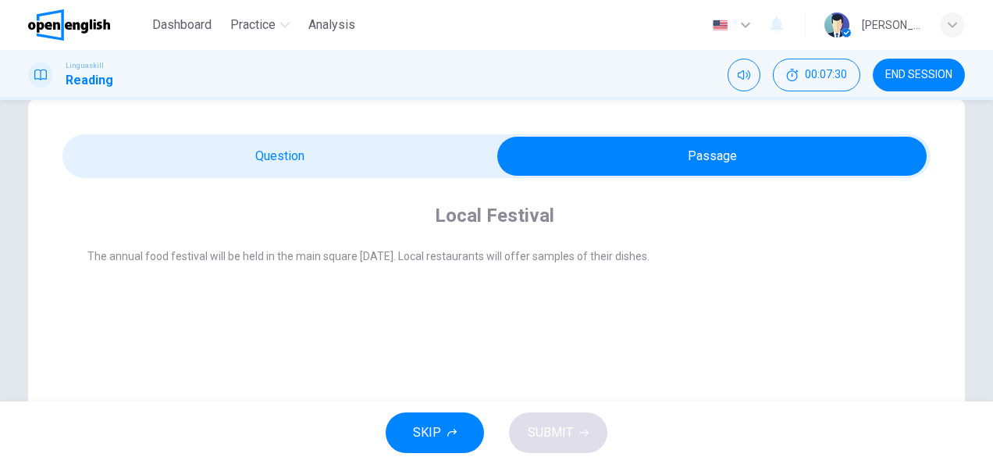
click at [375, 179] on div "Local Festival The annual food festival will be held in the main square [DATE].…" at bounding box center [496, 243] width 868 height 131
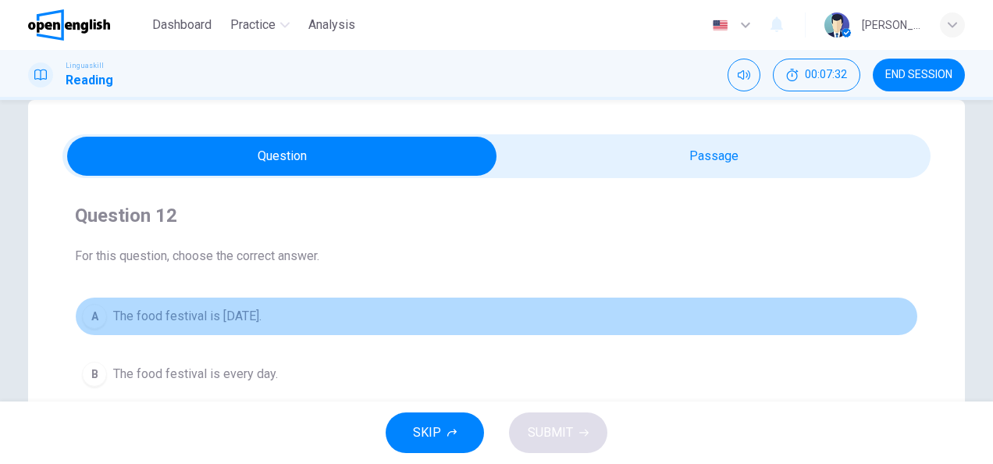
click at [261, 320] on span "The food festival is [DATE]." at bounding box center [187, 316] width 148 height 19
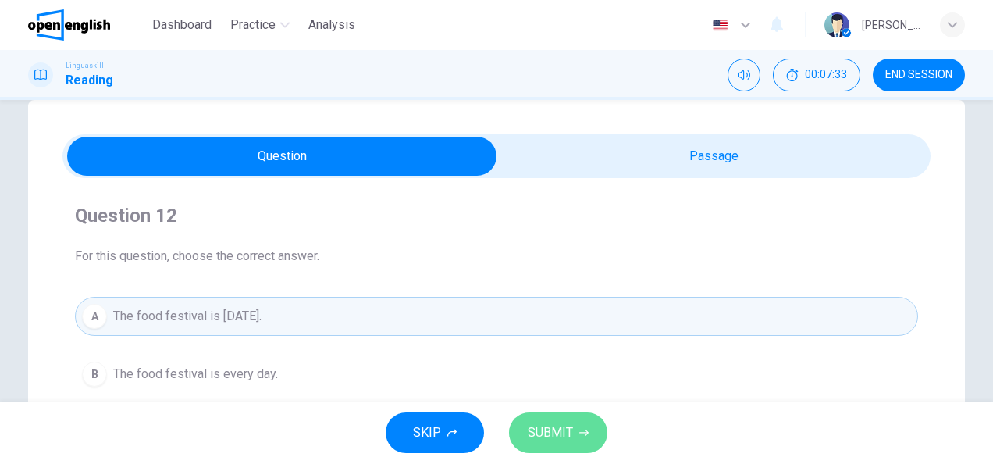
click at [552, 439] on span "SUBMIT" at bounding box center [550, 432] width 45 height 22
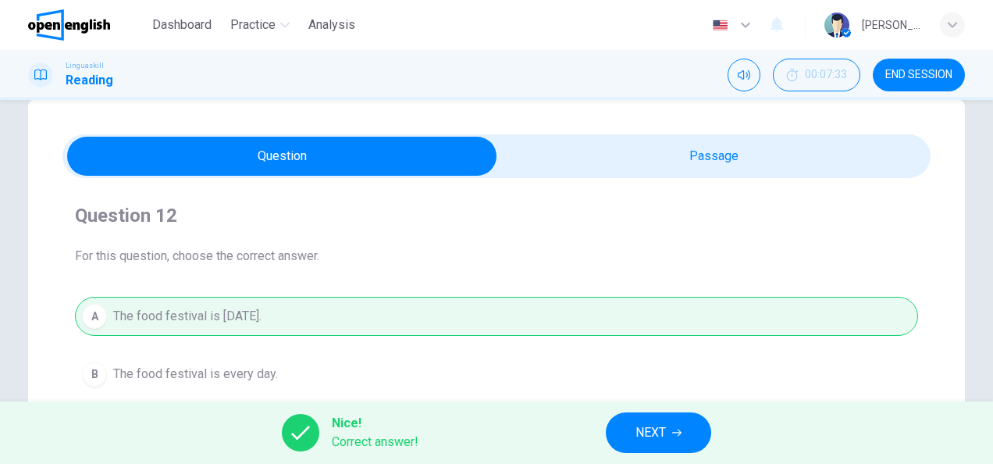
click at [659, 446] on button "NEXT" at bounding box center [658, 432] width 105 height 41
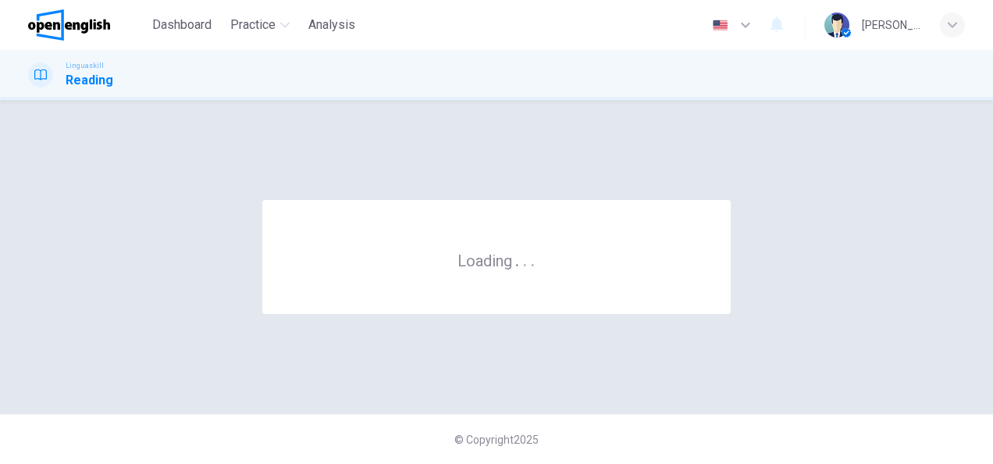
scroll to position [0, 0]
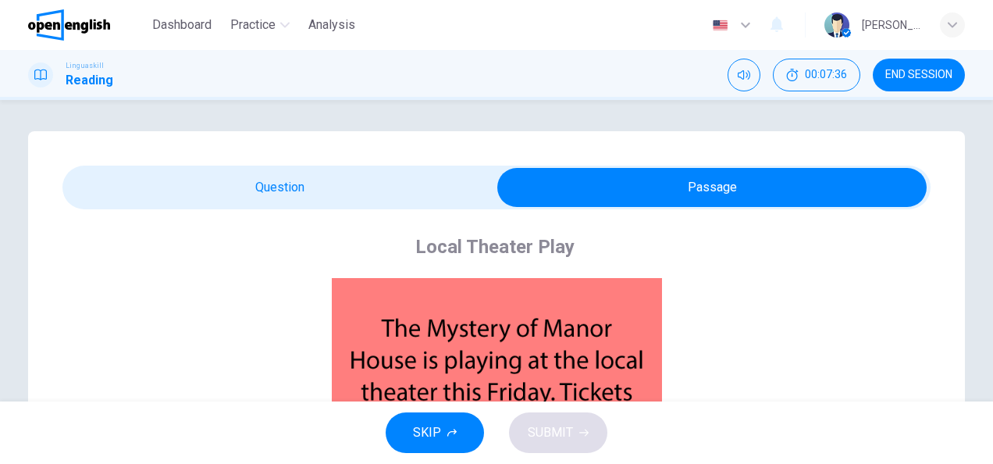
click at [666, 287] on div "CLICK TO ZOOM" at bounding box center [496, 412] width 819 height 269
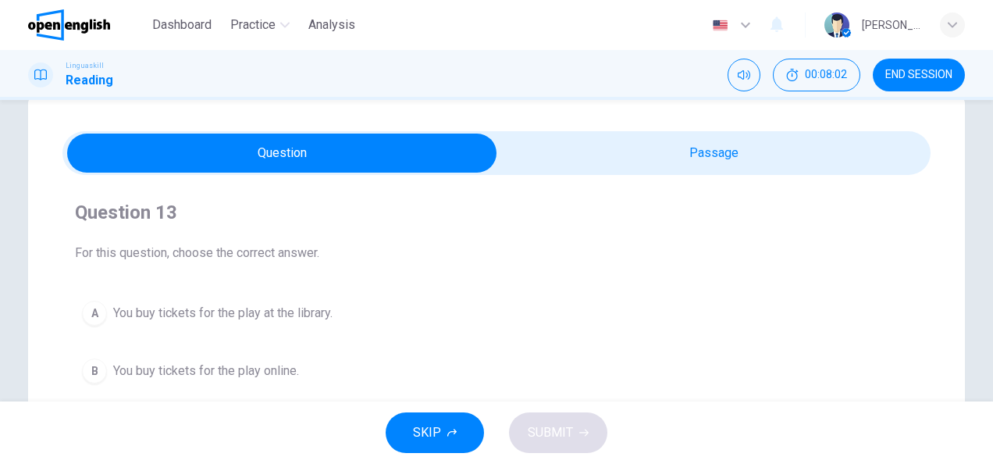
scroll to position [31, 0]
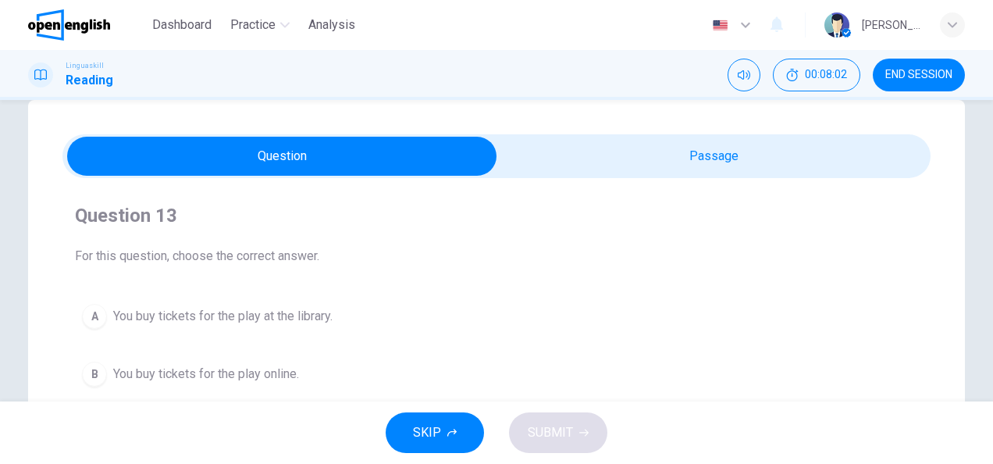
click at [691, 155] on div "Local Theater Play CLICK TO ZOOM Question 13 For this question, choose the corr…" at bounding box center [496, 413] width 937 height 627
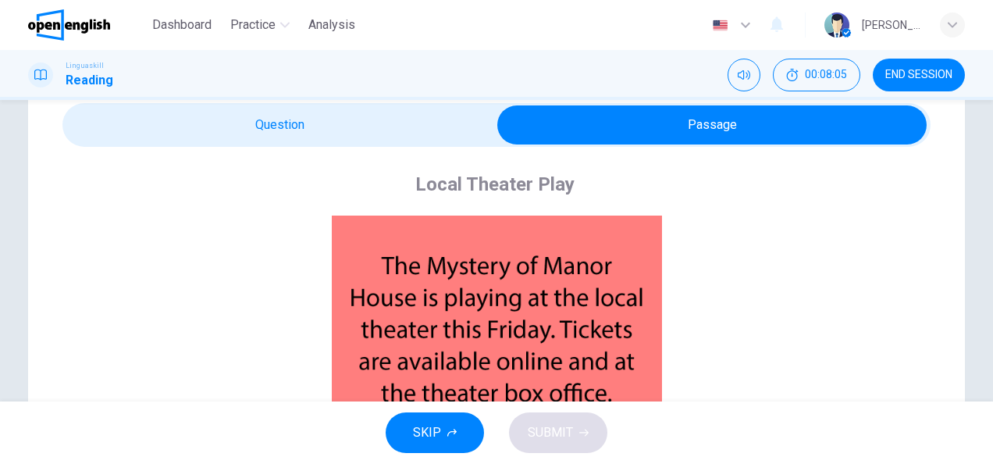
scroll to position [94, 0]
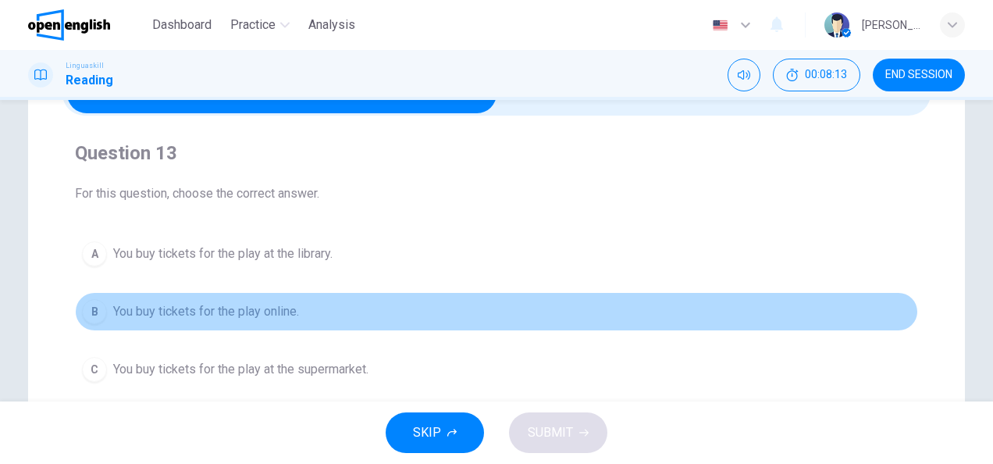
click at [181, 315] on span "You buy tickets for the play online." at bounding box center [206, 311] width 186 height 19
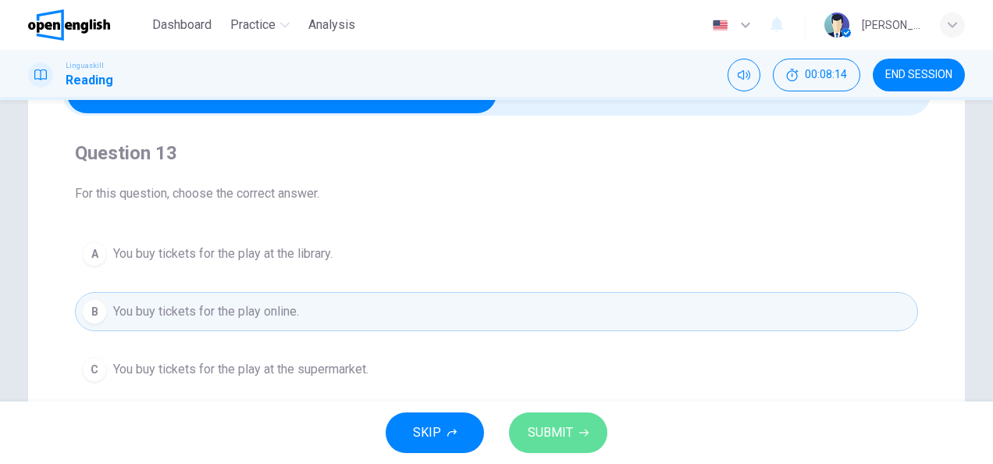
click at [578, 426] on button "SUBMIT" at bounding box center [558, 432] width 98 height 41
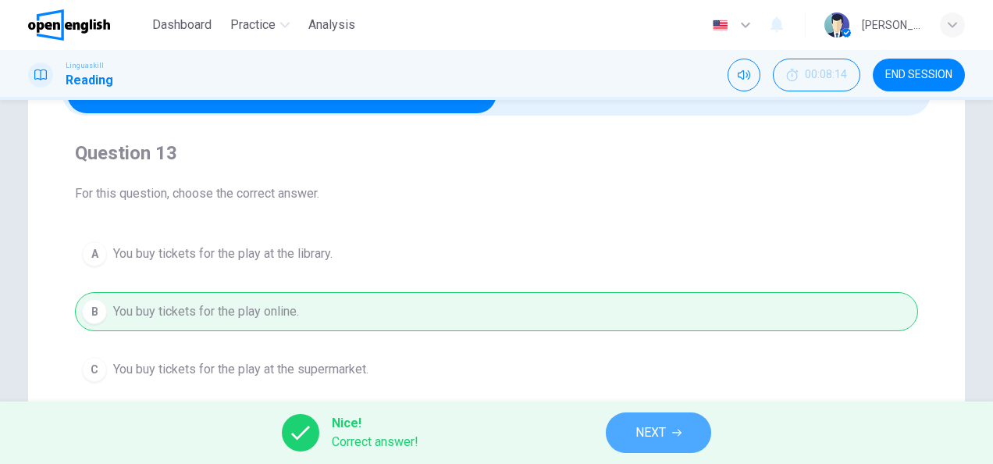
click at [647, 435] on span "NEXT" at bounding box center [650, 432] width 30 height 22
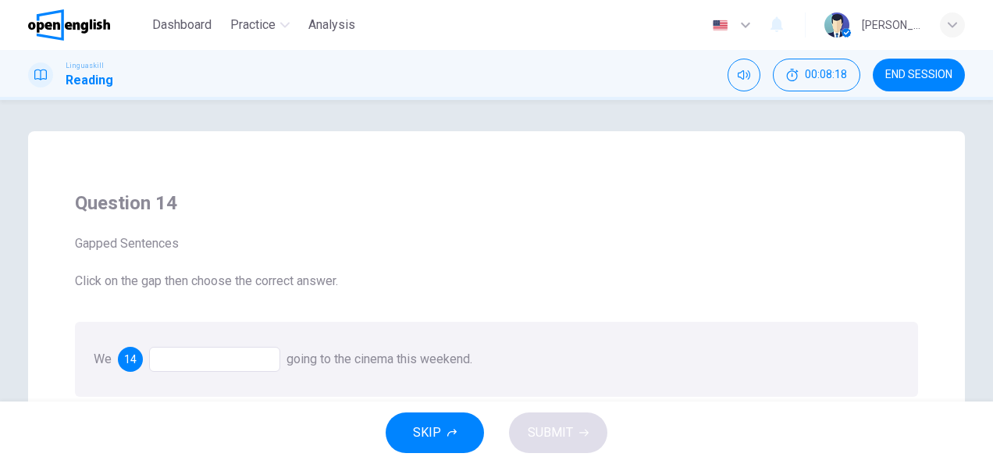
click at [161, 290] on div "Question 14 Gapped Sentences Click on the gap then choose the correct answer. W…" at bounding box center [496, 293] width 868 height 231
click at [126, 362] on span "14" at bounding box center [130, 359] width 12 height 11
click at [133, 357] on span "14" at bounding box center [130, 359] width 12 height 11
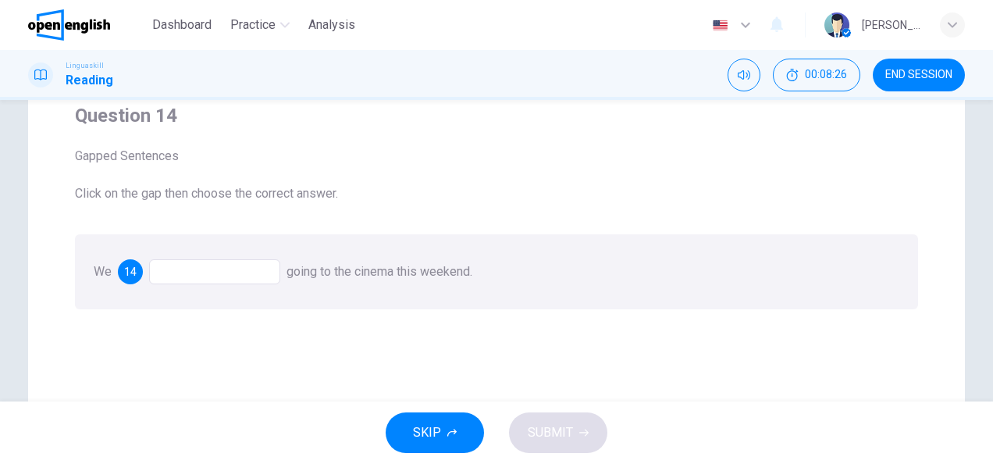
scroll to position [94, 0]
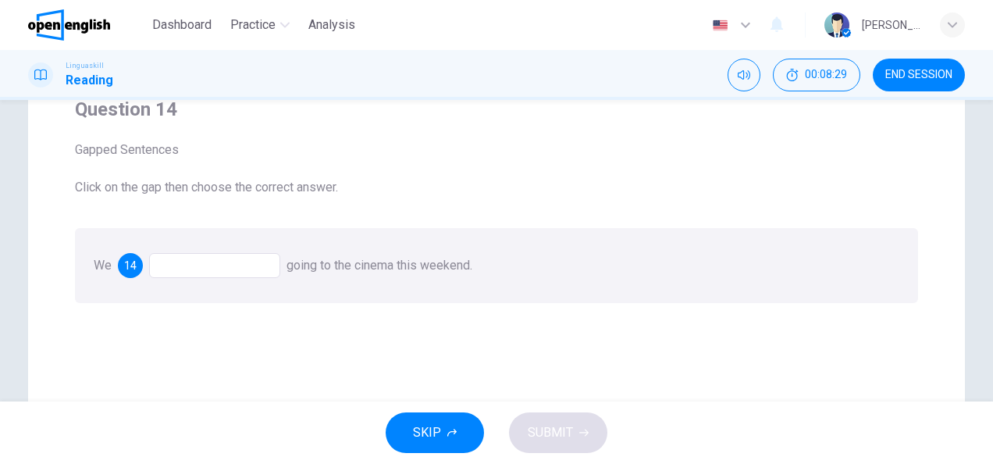
click at [131, 268] on span "14" at bounding box center [130, 265] width 12 height 11
click at [130, 265] on span "14" at bounding box center [130, 265] width 12 height 11
click at [129, 253] on div "14" at bounding box center [199, 265] width 162 height 25
click at [190, 254] on div at bounding box center [214, 265] width 131 height 25
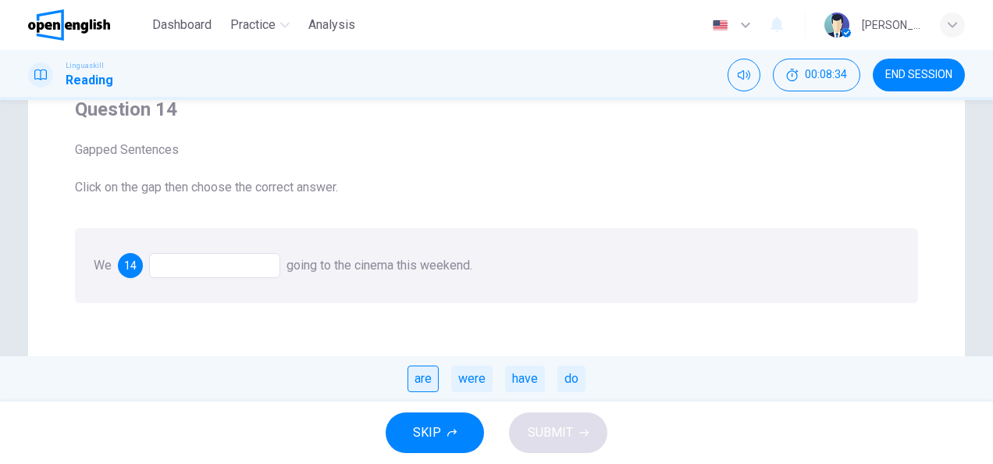
click at [431, 374] on div "are" at bounding box center [422, 378] width 31 height 27
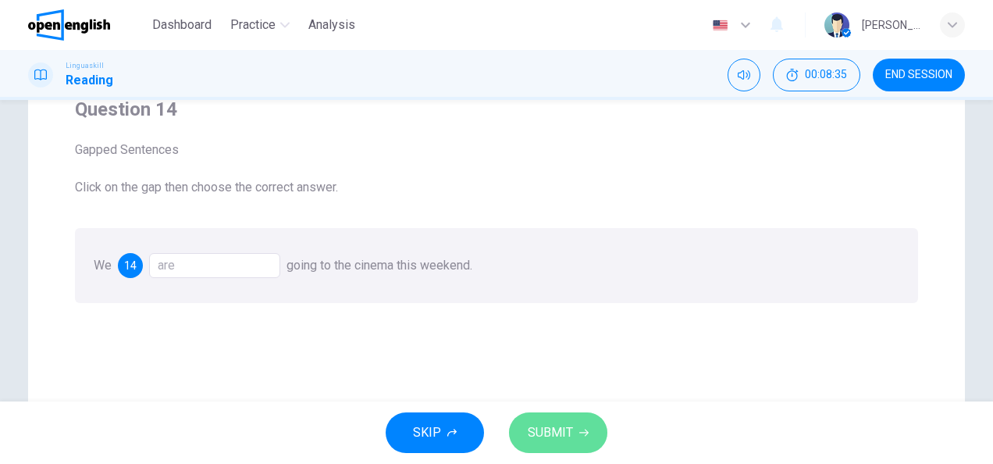
click at [563, 444] on button "SUBMIT" at bounding box center [558, 432] width 98 height 41
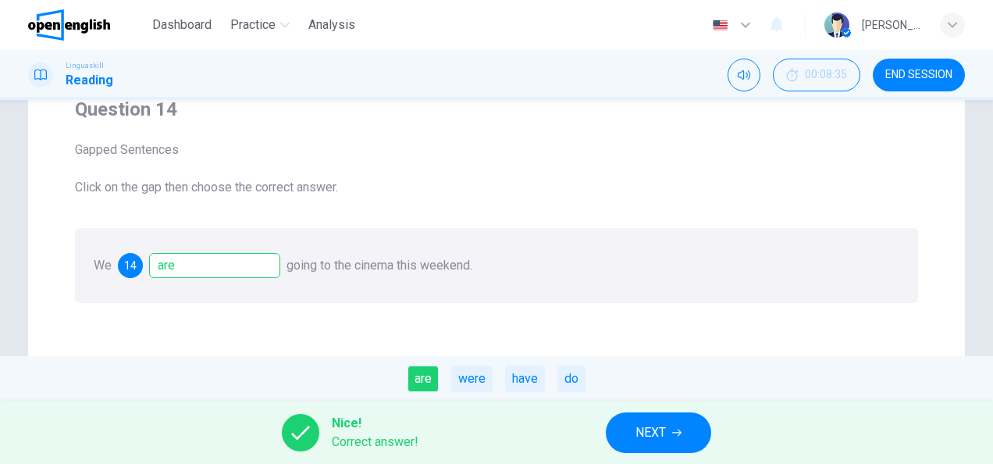
click at [626, 417] on button "NEXT" at bounding box center [658, 432] width 105 height 41
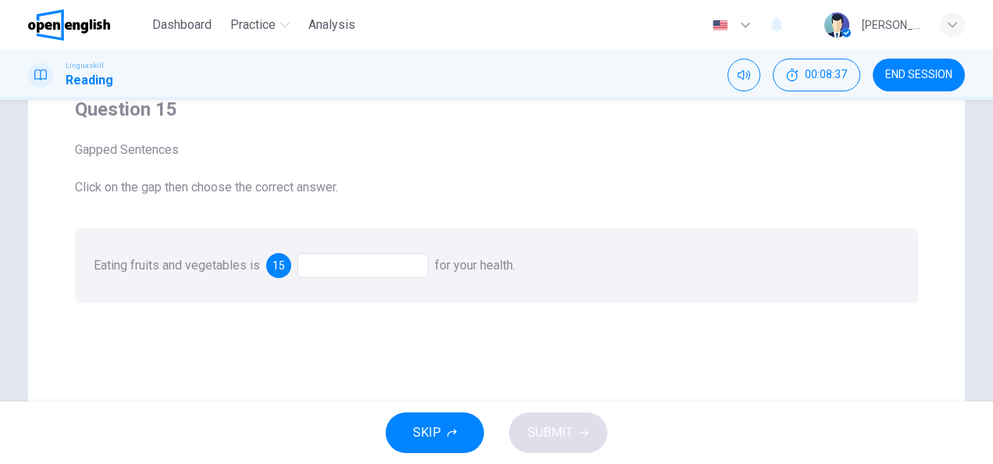
click at [311, 272] on div at bounding box center [362, 265] width 131 height 25
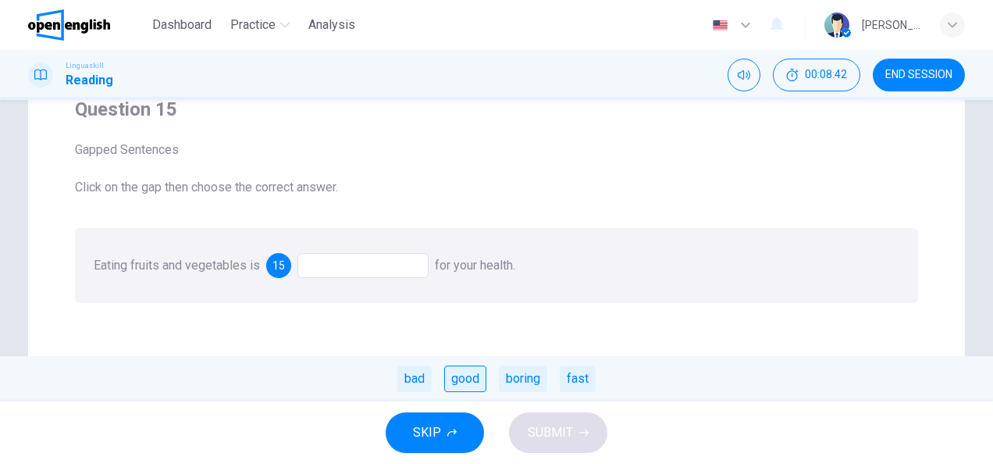
click at [460, 368] on div "good" at bounding box center [465, 378] width 42 height 27
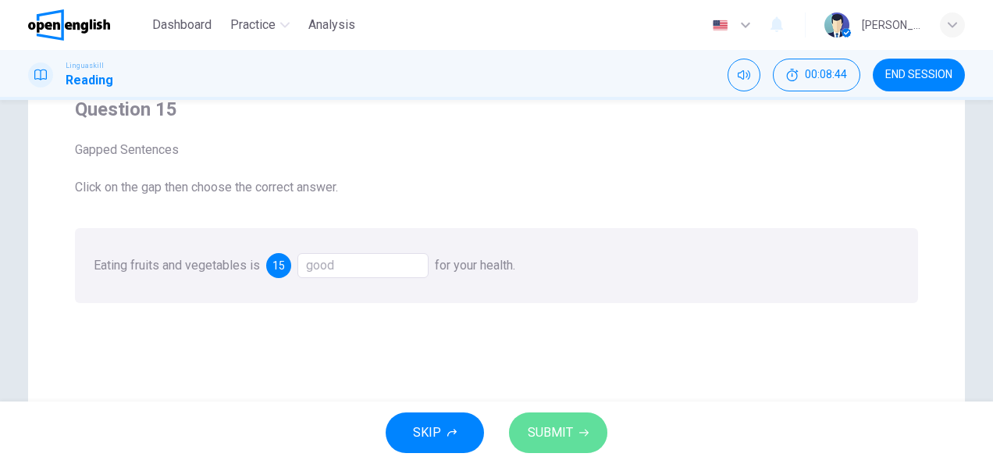
click at [551, 446] on button "SUBMIT" at bounding box center [558, 432] width 98 height 41
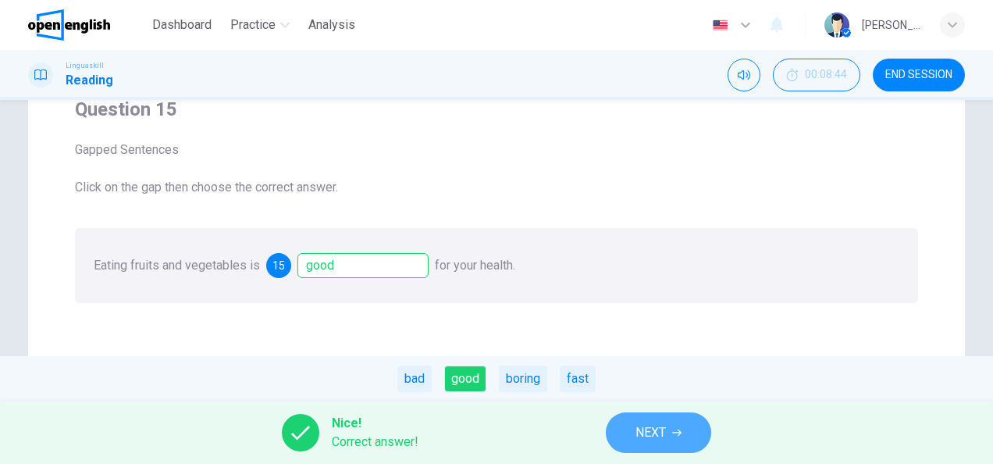
click at [644, 423] on span "NEXT" at bounding box center [650, 432] width 30 height 22
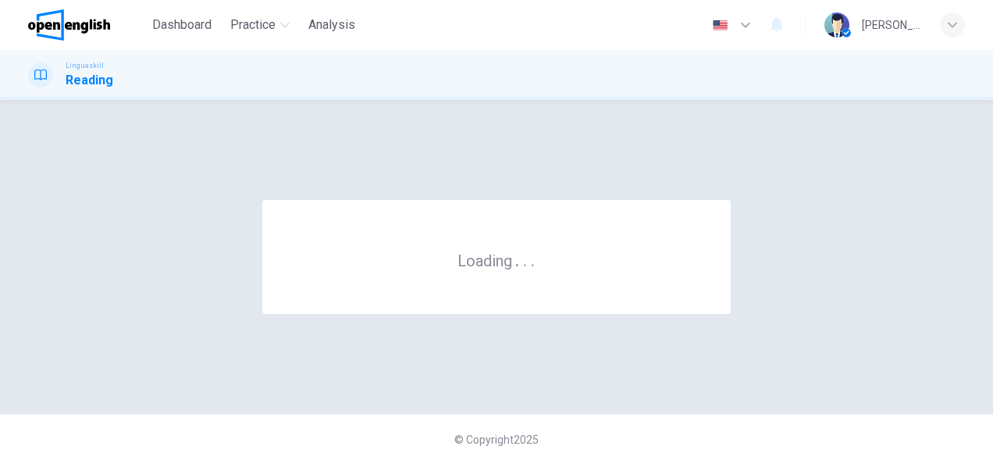
scroll to position [0, 0]
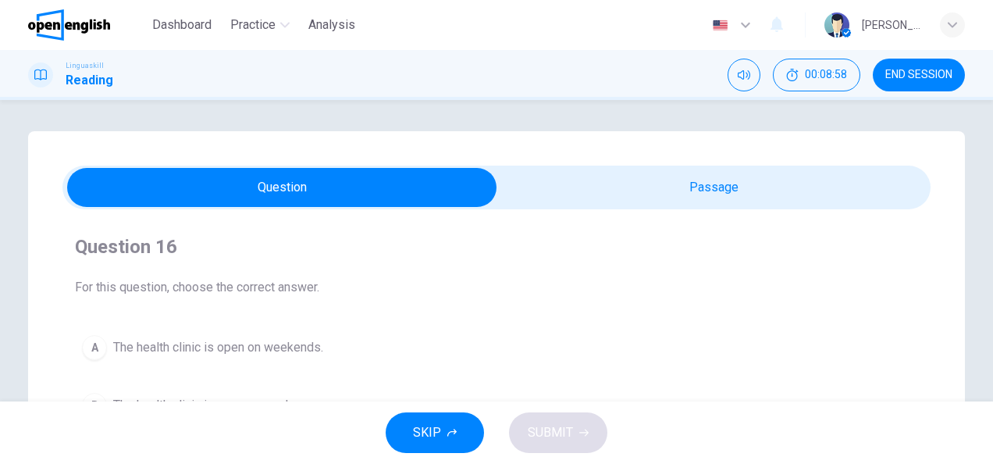
click at [395, 278] on span "For this question, choose the correct answer." at bounding box center [496, 287] width 843 height 19
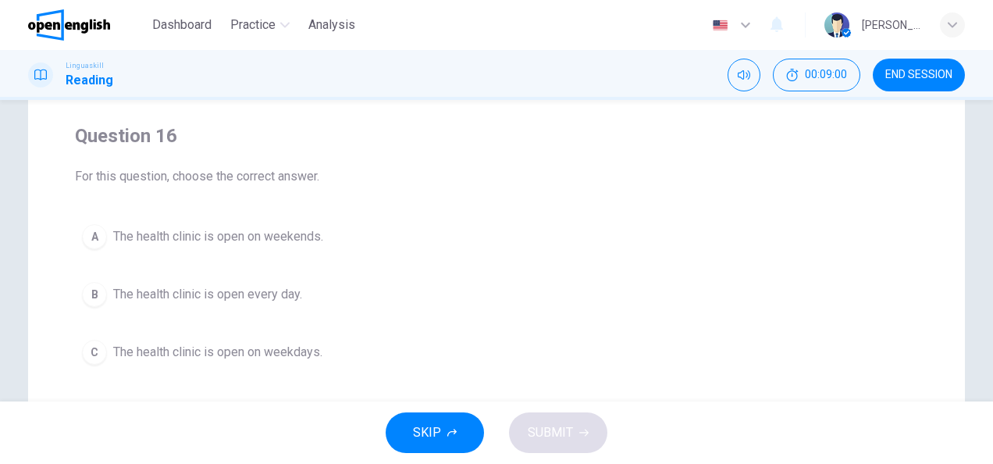
scroll to position [125, 0]
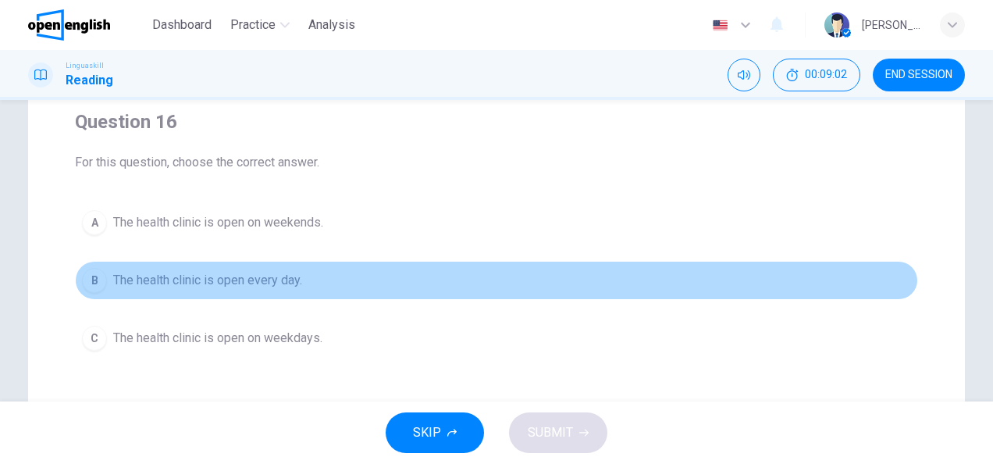
click at [225, 283] on span "The health clinic is open every day." at bounding box center [207, 280] width 189 height 19
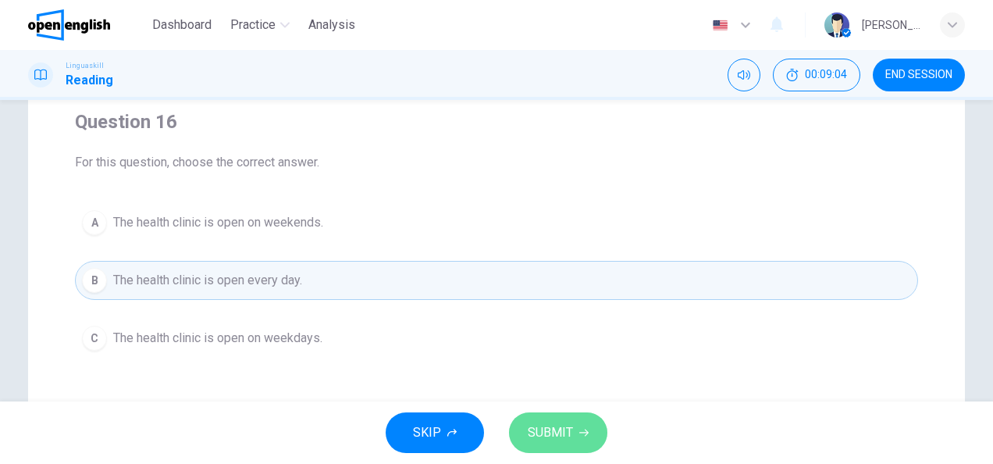
click at [574, 448] on button "SUBMIT" at bounding box center [558, 432] width 98 height 41
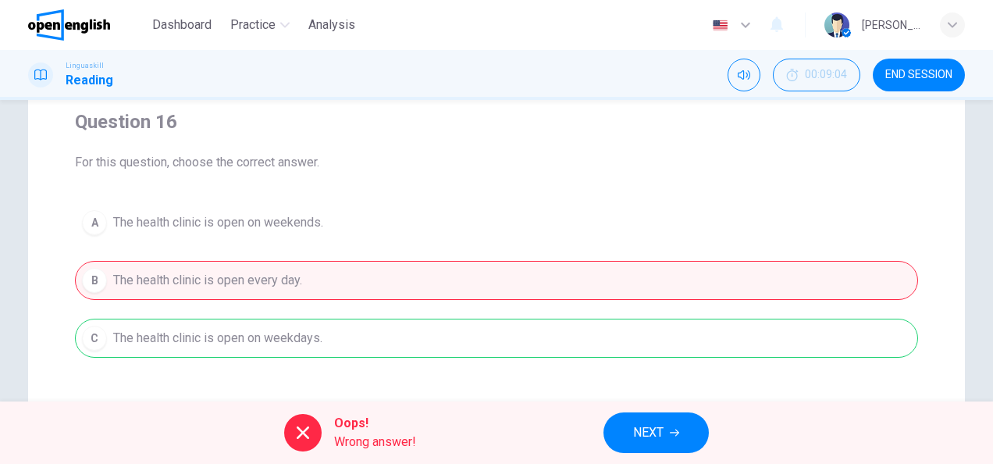
click at [483, 343] on div "A The health clinic is open on weekends. B The health clinic is open every day.…" at bounding box center [496, 280] width 843 height 155
click at [642, 431] on span "NEXT" at bounding box center [648, 432] width 30 height 22
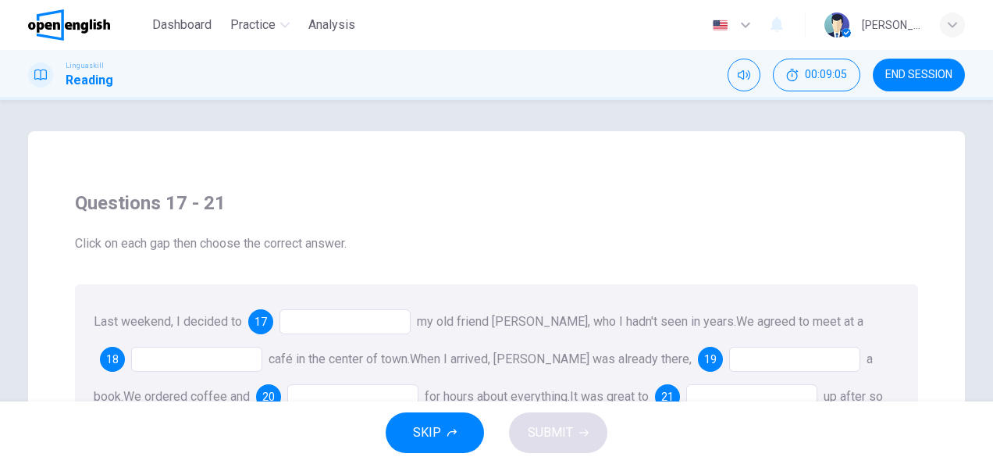
click at [581, 279] on div "Questions 17 - 21 Click on each gap then choose the correct answer. Last weeken…" at bounding box center [496, 331] width 868 height 306
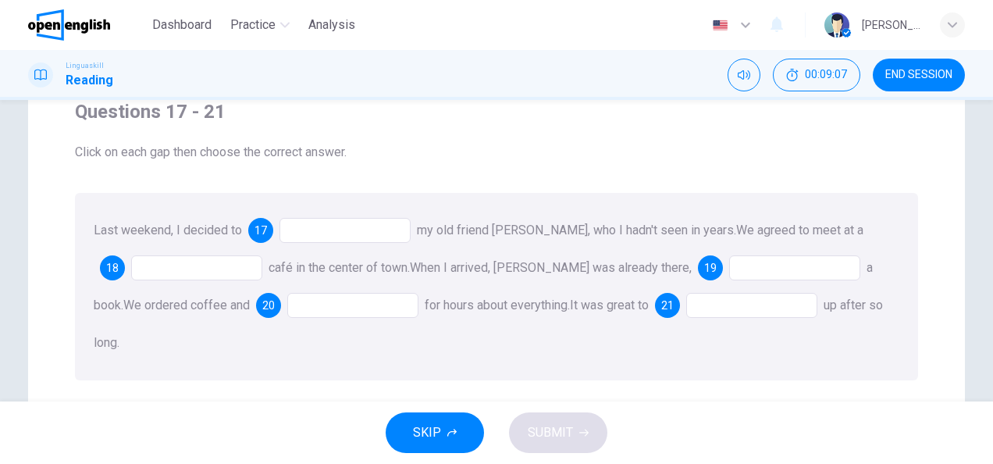
scroll to position [94, 0]
click at [256, 231] on span "17" at bounding box center [260, 227] width 12 height 11
click at [257, 229] on span "17" at bounding box center [260, 227] width 12 height 11
click at [290, 229] on div at bounding box center [344, 227] width 131 height 25
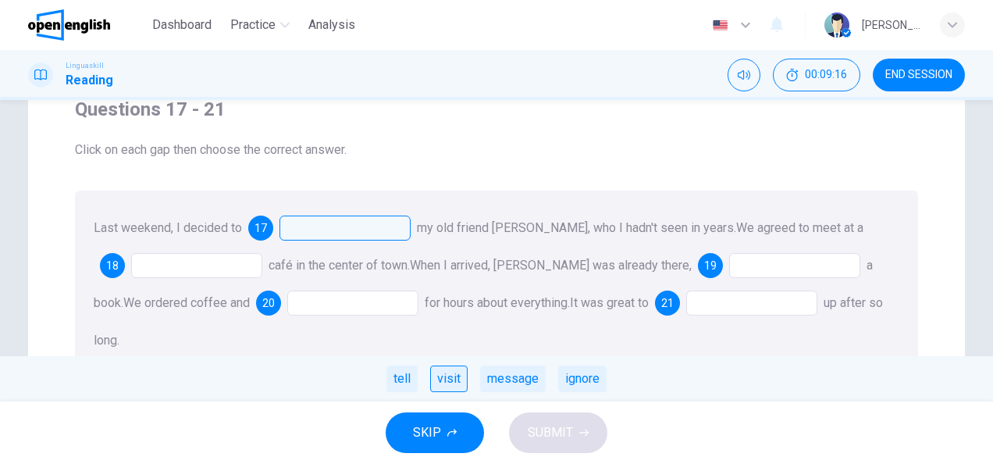
click at [450, 384] on div "visit" at bounding box center [448, 378] width 37 height 27
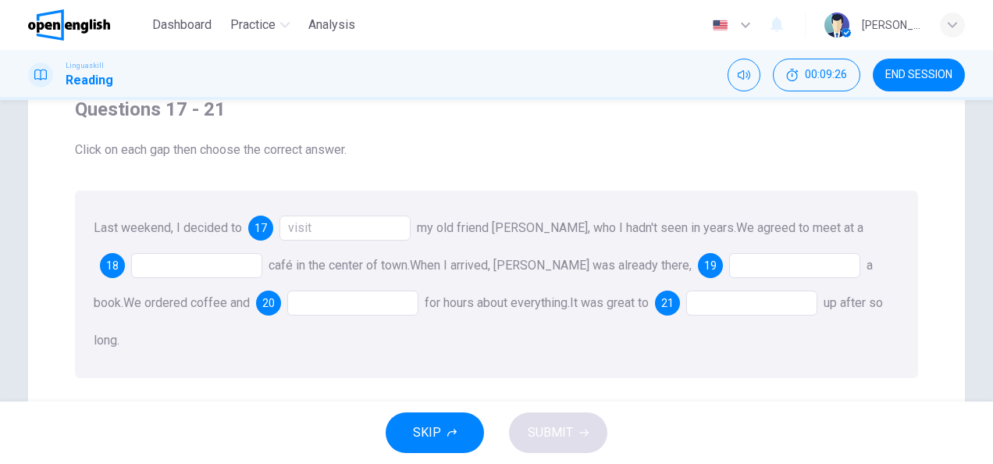
click at [159, 262] on div at bounding box center [196, 265] width 131 height 25
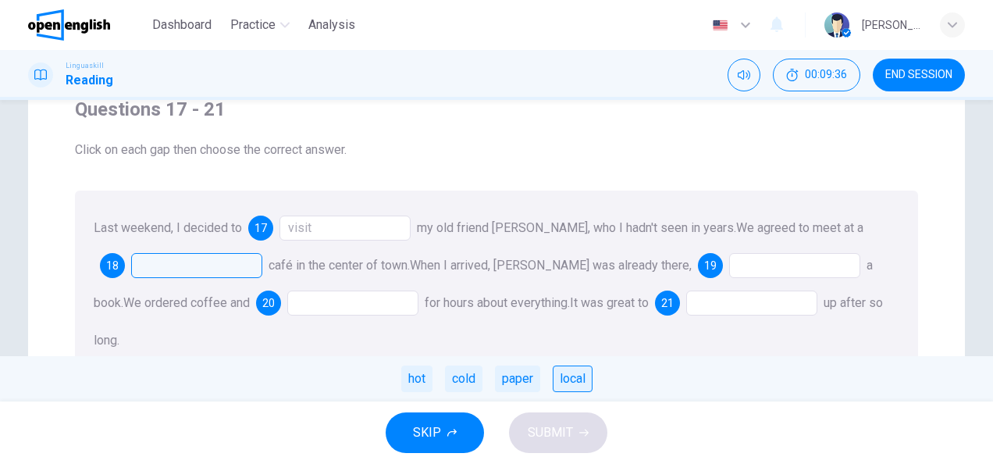
click at [579, 378] on div "local" at bounding box center [573, 378] width 40 height 27
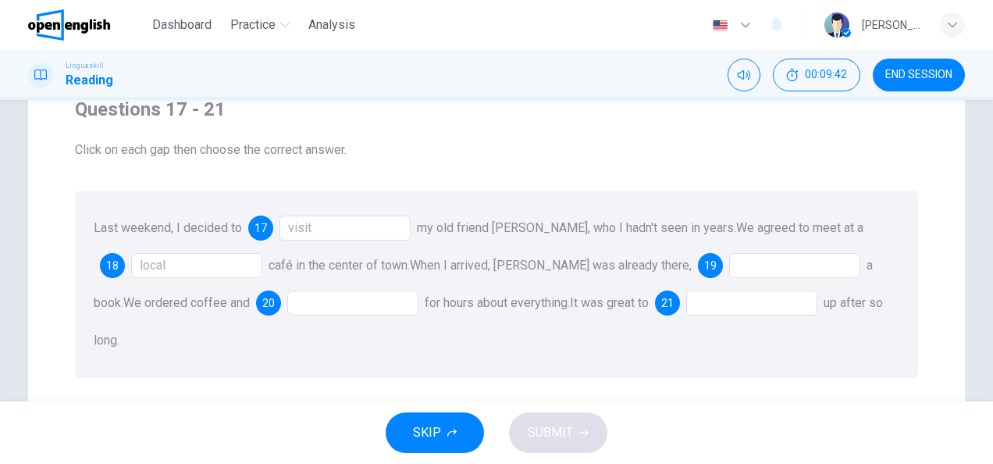
click at [704, 261] on span "19" at bounding box center [710, 265] width 12 height 11
click at [729, 271] on div at bounding box center [794, 265] width 131 height 25
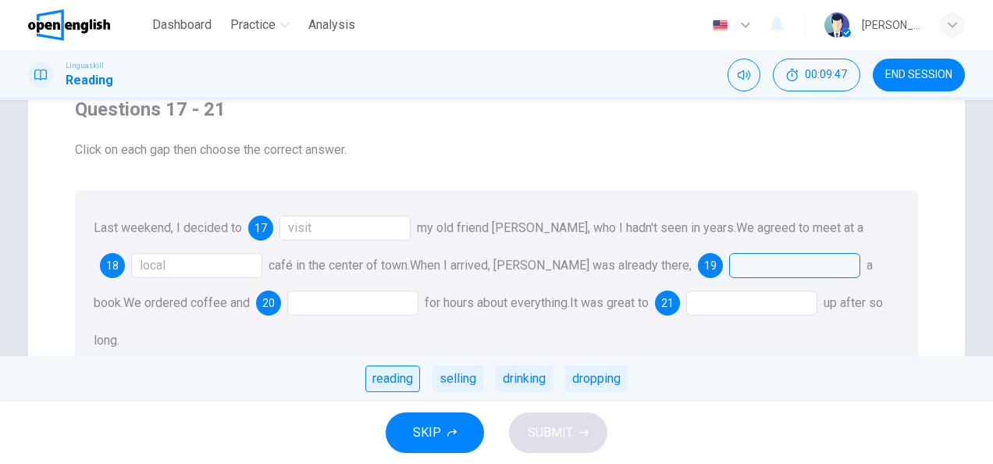
click at [387, 382] on div "reading" at bounding box center [392, 378] width 55 height 27
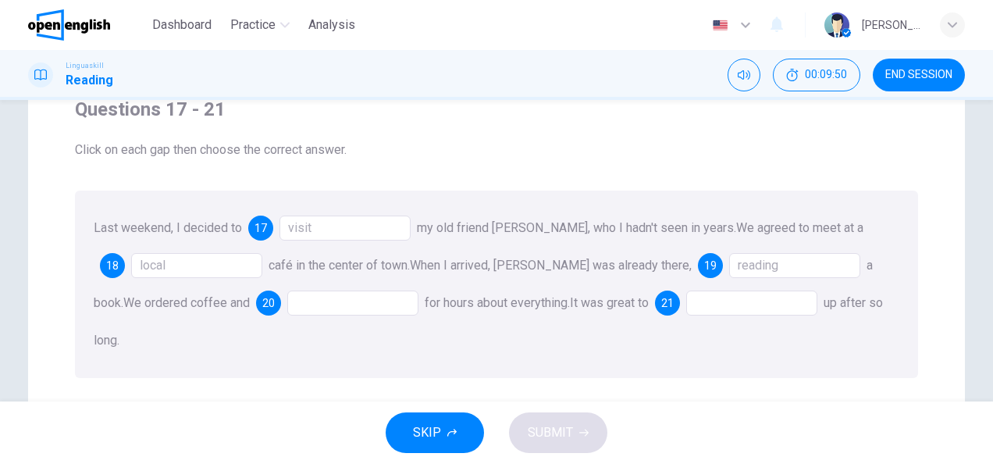
click at [287, 300] on div at bounding box center [352, 302] width 131 height 25
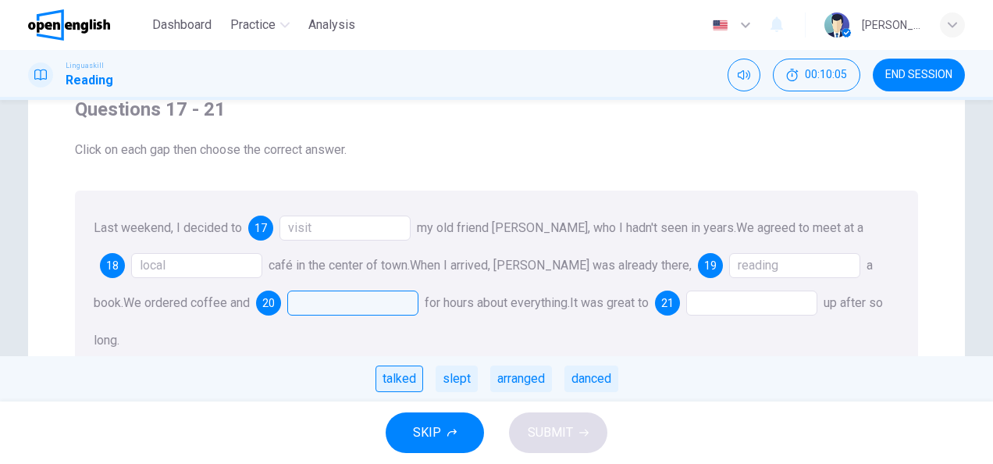
click at [413, 381] on div "talked" at bounding box center [399, 378] width 48 height 27
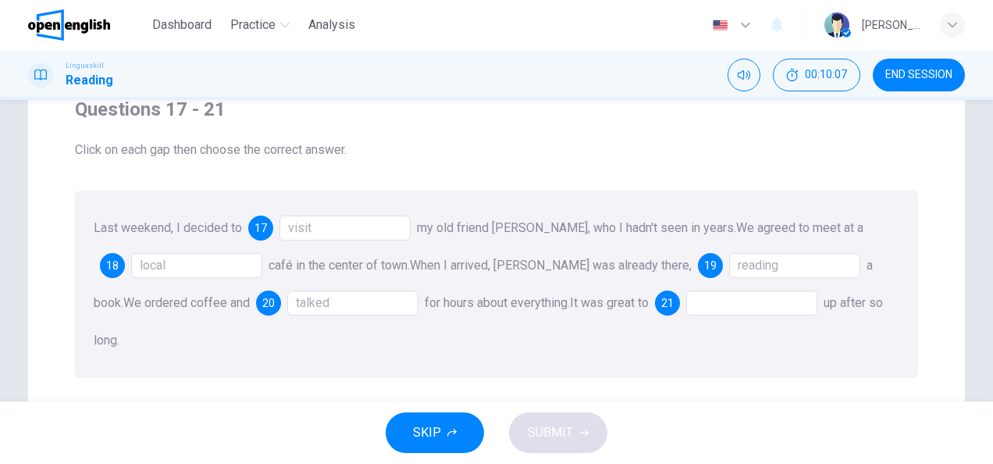
click at [686, 293] on div at bounding box center [751, 302] width 131 height 25
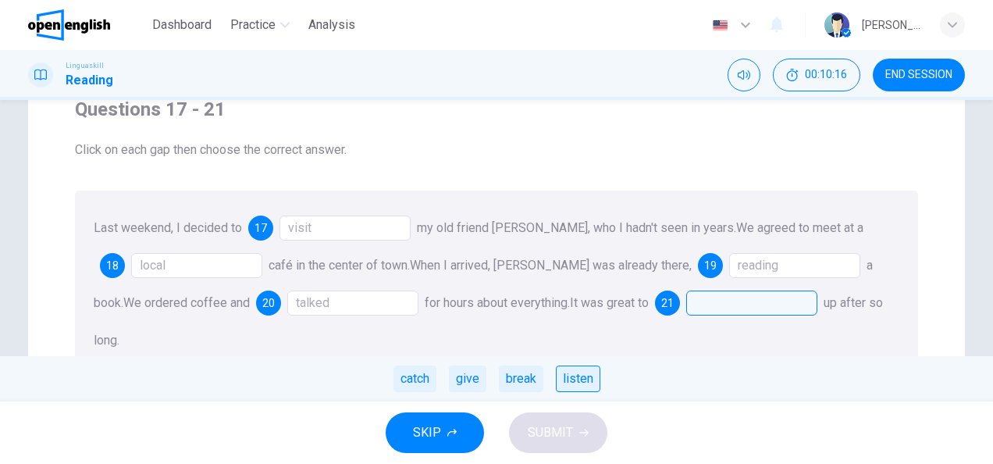
click at [585, 381] on div "listen" at bounding box center [578, 378] width 44 height 27
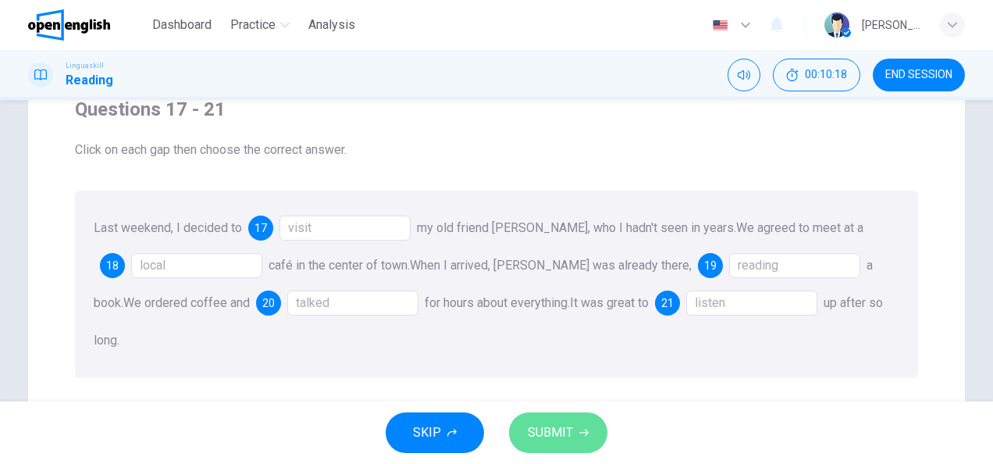
click at [548, 425] on span "SUBMIT" at bounding box center [550, 432] width 45 height 22
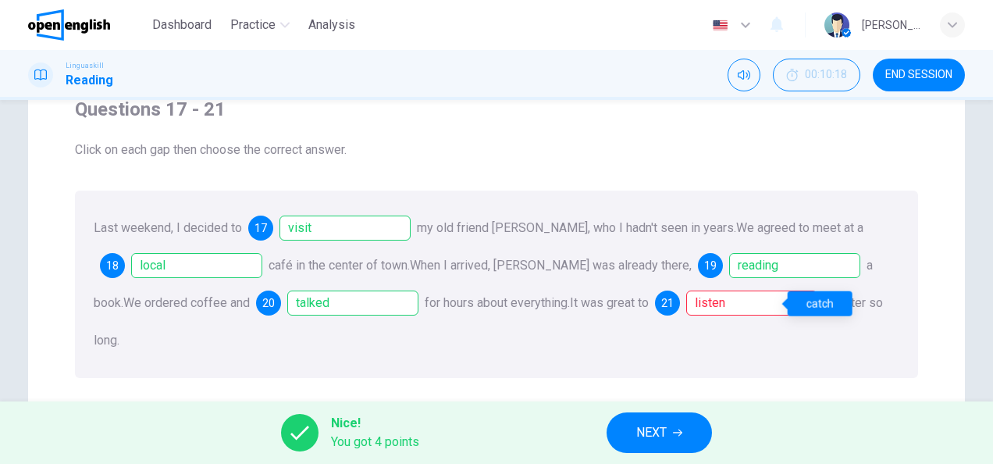
click at [794, 298] on div "catch" at bounding box center [819, 303] width 65 height 25
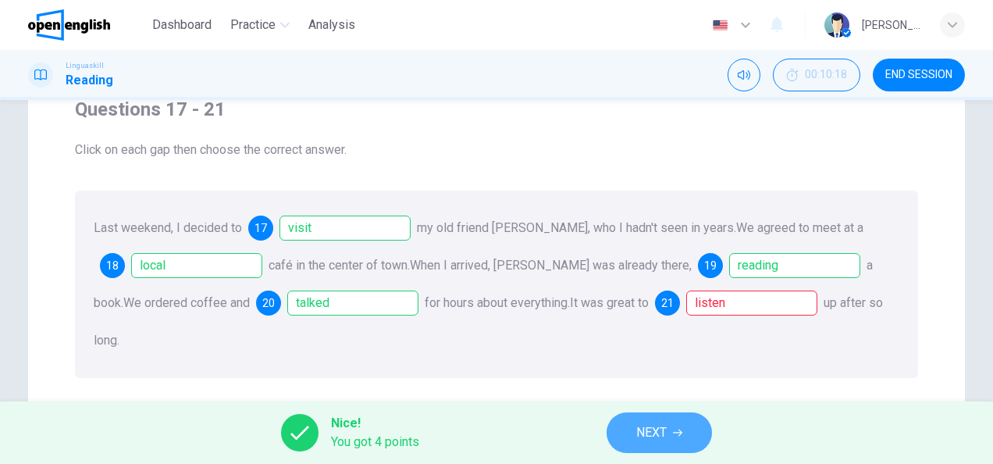
click at [671, 439] on button "NEXT" at bounding box center [658, 432] width 105 height 41
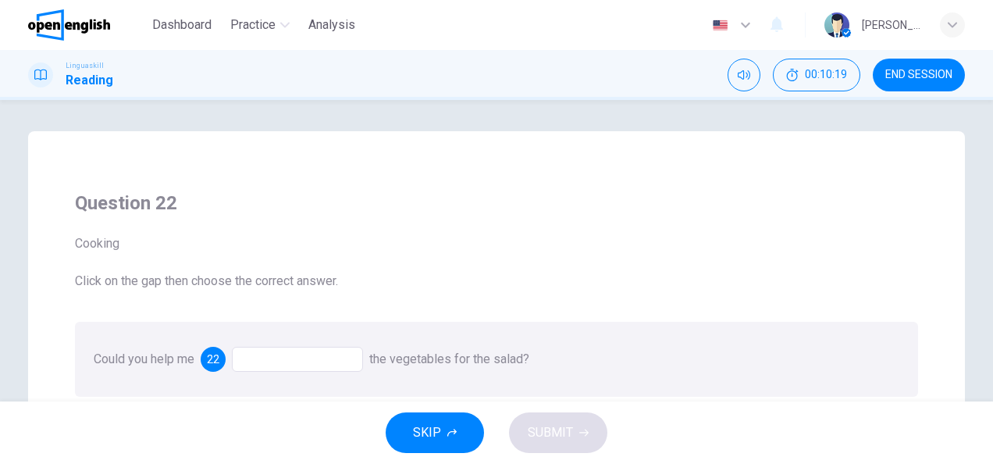
click at [610, 332] on div "Could you help me 22 the vegetables for the salad?" at bounding box center [496, 359] width 843 height 75
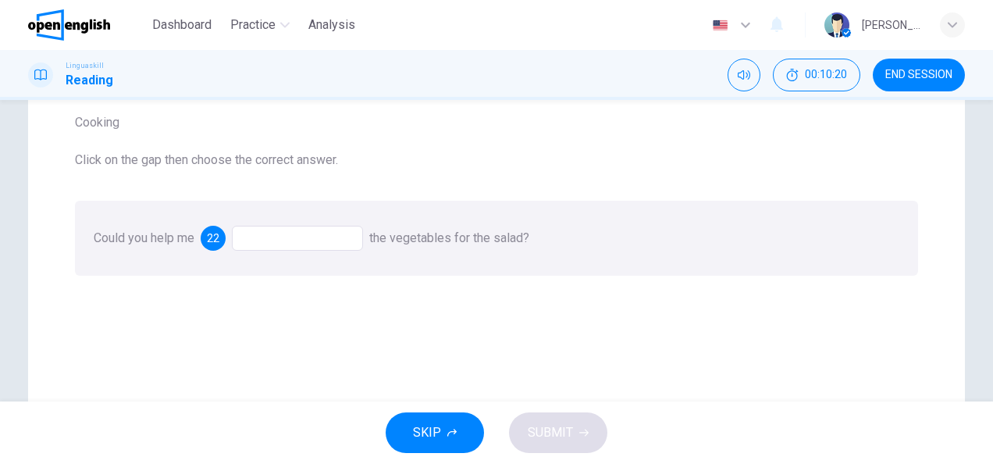
scroll to position [125, 0]
click at [275, 237] on div at bounding box center [297, 234] width 131 height 25
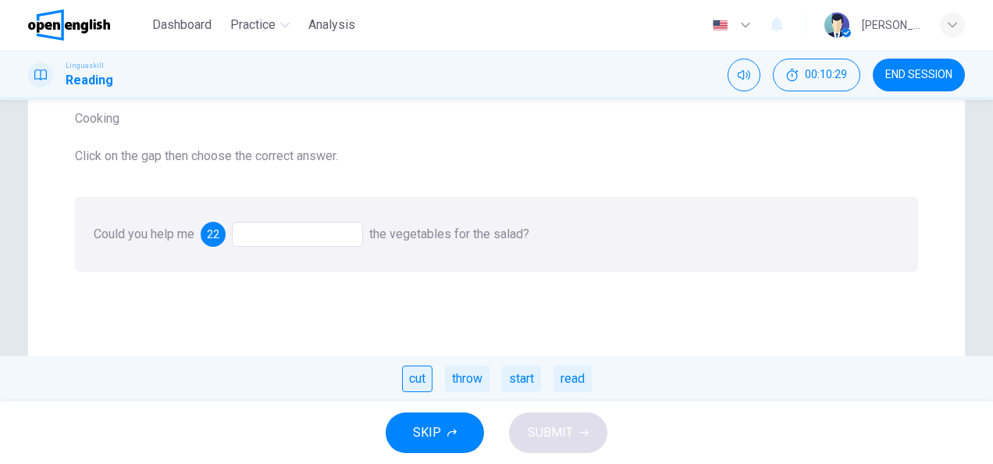
click at [418, 373] on div "cut" at bounding box center [417, 378] width 30 height 27
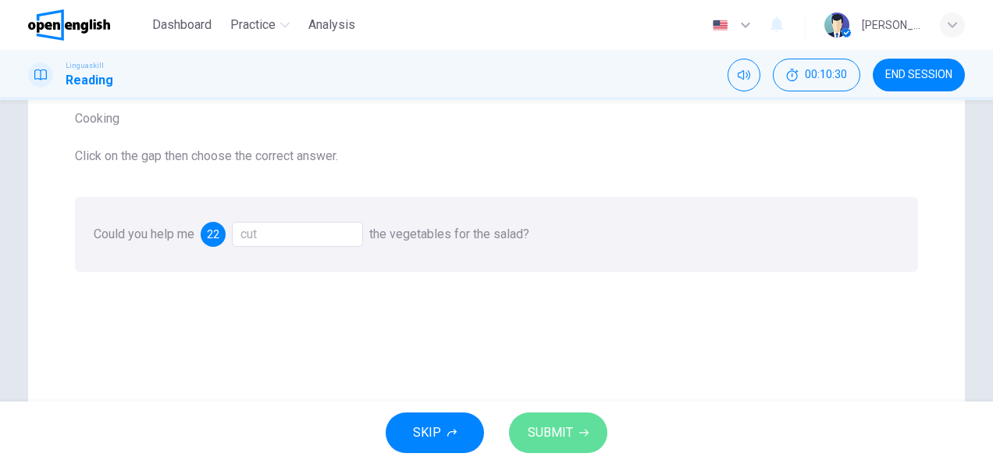
click at [574, 433] on button "SUBMIT" at bounding box center [558, 432] width 98 height 41
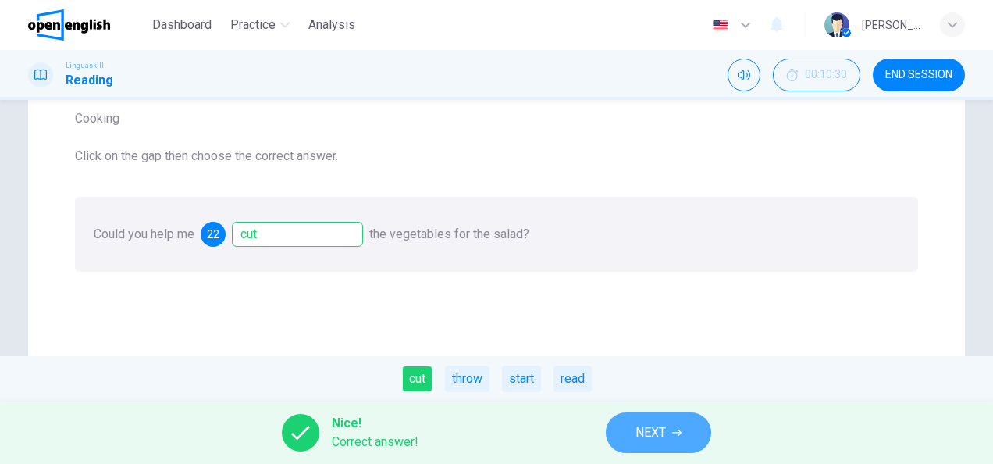
click at [631, 439] on button "NEXT" at bounding box center [658, 432] width 105 height 41
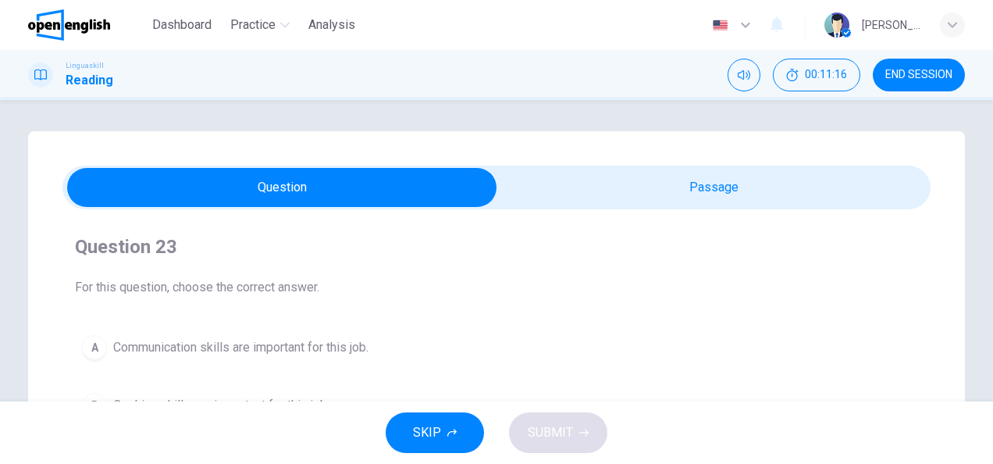
click at [631, 439] on div "SKIP SUBMIT" at bounding box center [496, 432] width 993 height 62
click at [645, 345] on button "A Communication skills are important for this job." at bounding box center [496, 347] width 843 height 39
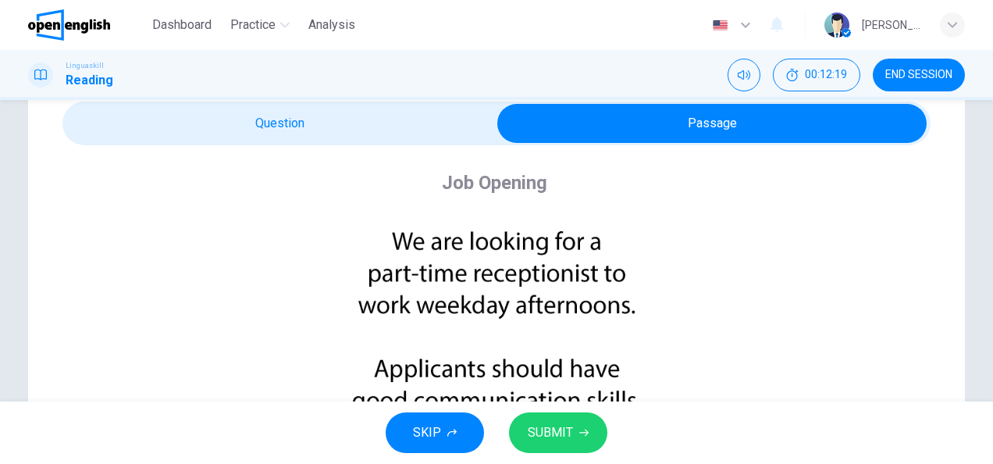
scroll to position [62, 0]
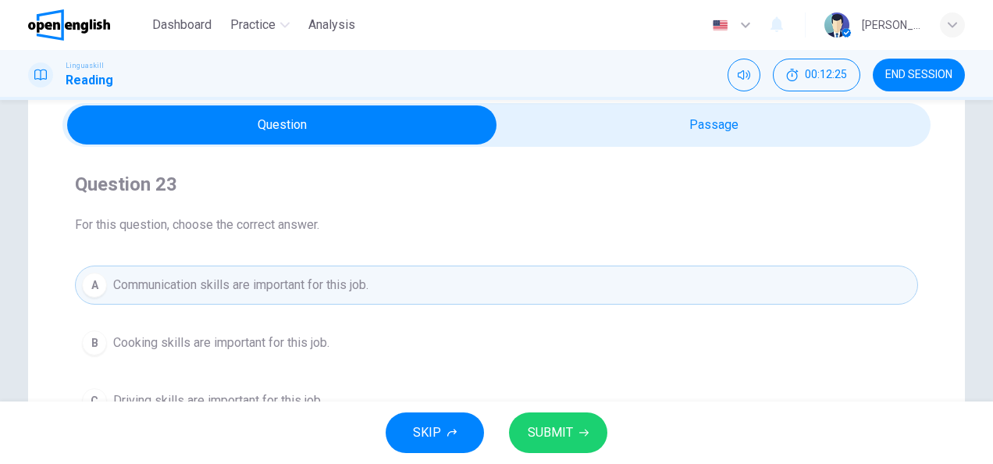
click at [389, 285] on button "A Communication skills are important for this job." at bounding box center [496, 284] width 843 height 39
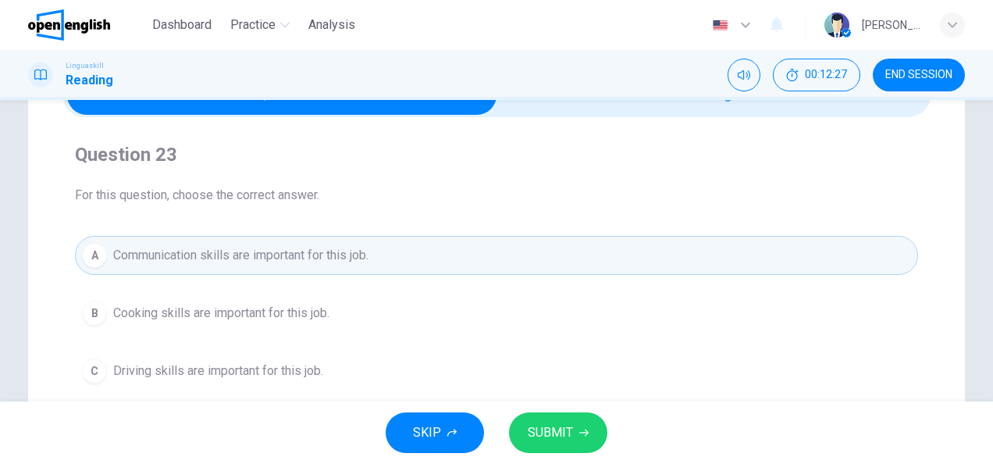
scroll to position [94, 0]
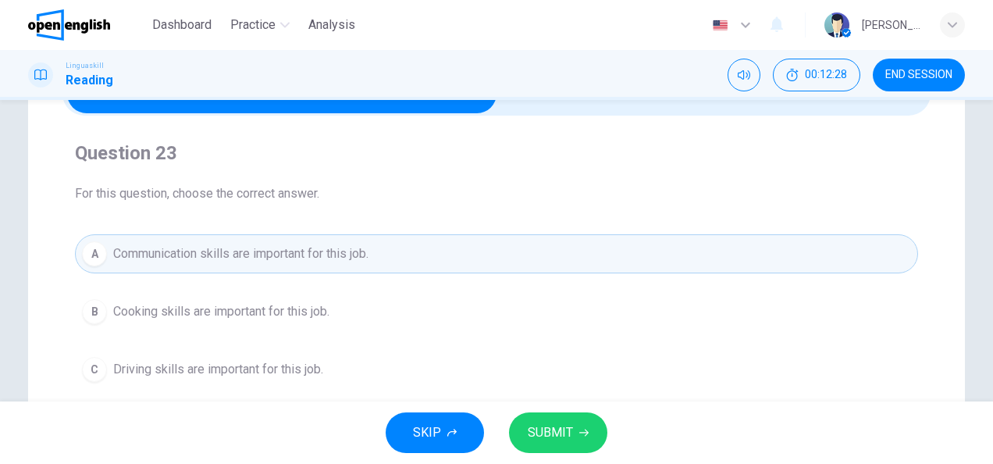
click at [564, 438] on span "SUBMIT" at bounding box center [550, 432] width 45 height 22
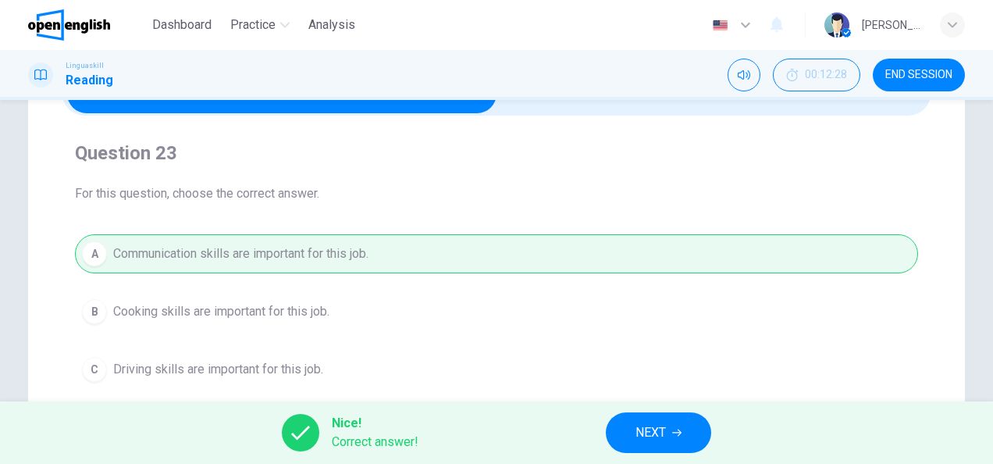
click at [666, 431] on span "NEXT" at bounding box center [650, 432] width 30 height 22
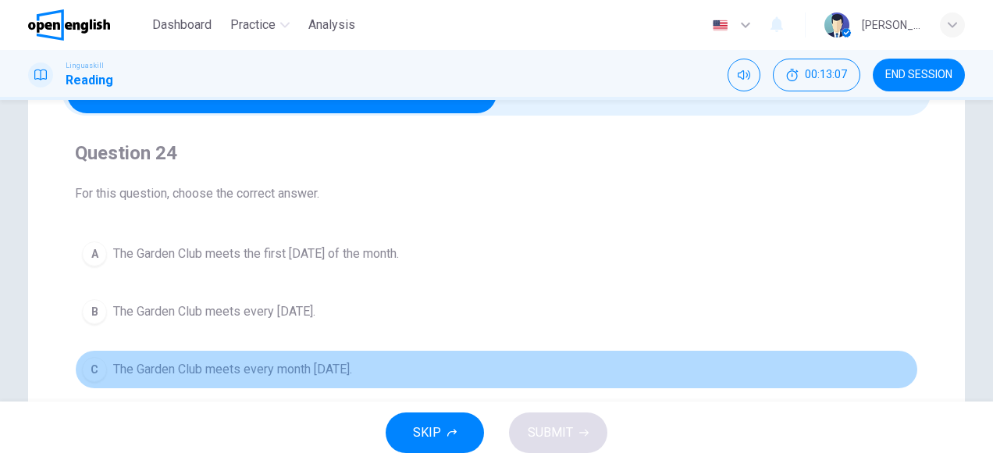
click at [341, 371] on span "The Garden Club meets every month [DATE]." at bounding box center [232, 369] width 239 height 19
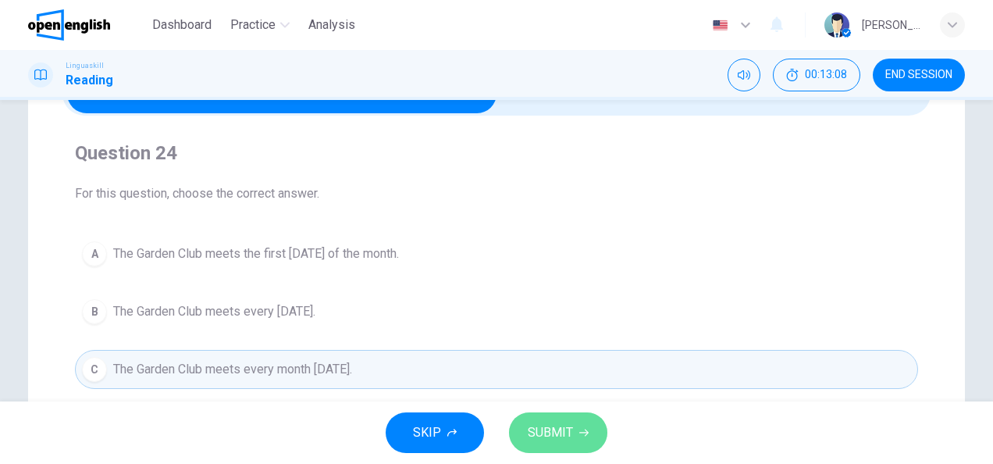
click at [543, 428] on span "SUBMIT" at bounding box center [550, 432] width 45 height 22
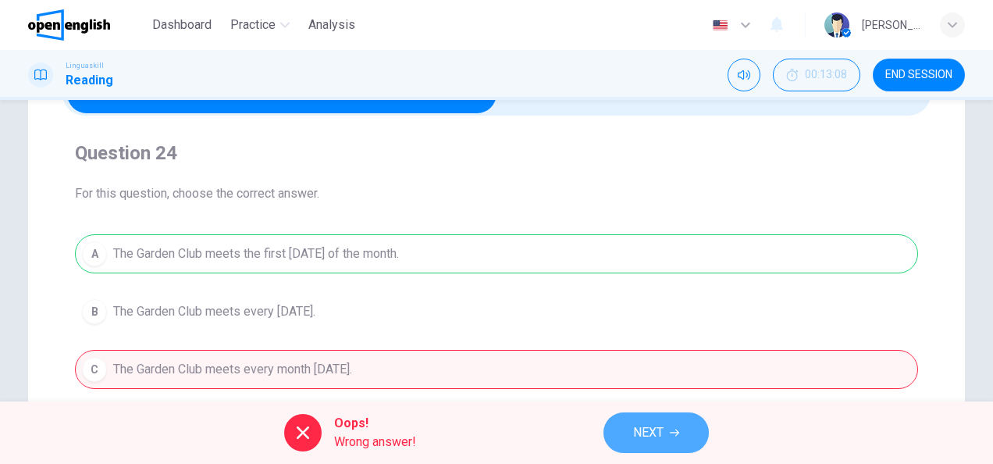
click at [652, 450] on button "NEXT" at bounding box center [655, 432] width 105 height 41
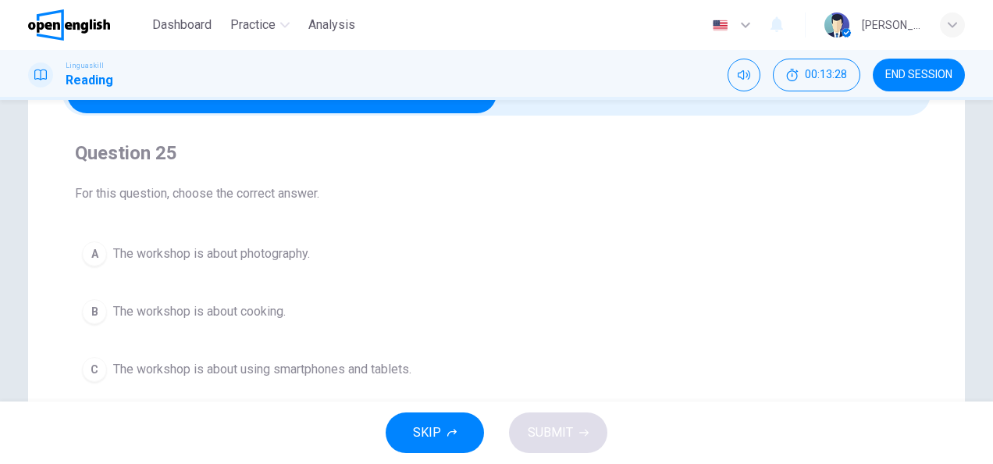
click at [368, 363] on span "The workshop is about using smartphones and tablets." at bounding box center [262, 369] width 298 height 19
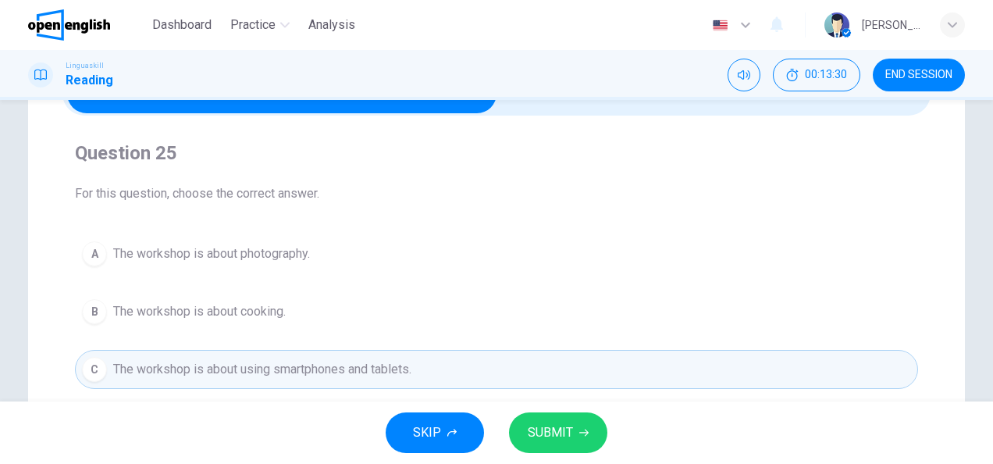
click at [534, 443] on button "SUBMIT" at bounding box center [558, 432] width 98 height 41
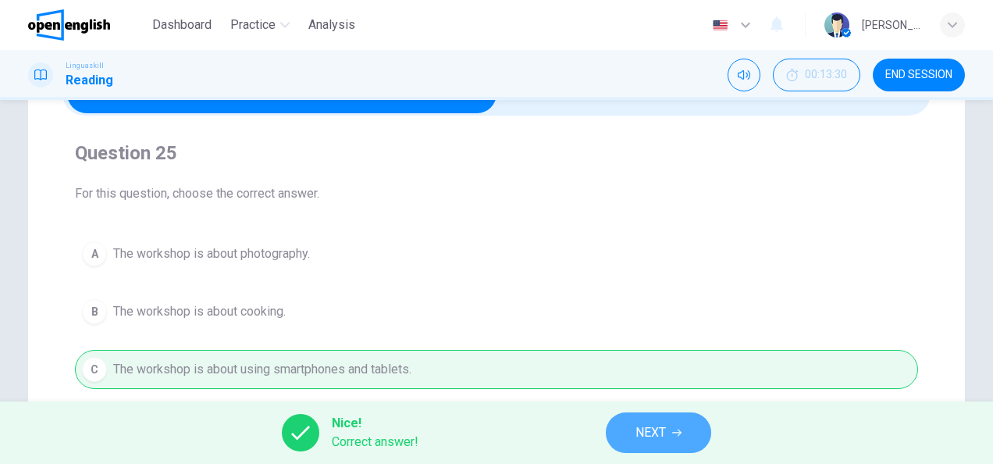
click at [676, 430] on icon "button" at bounding box center [676, 432] width 9 height 9
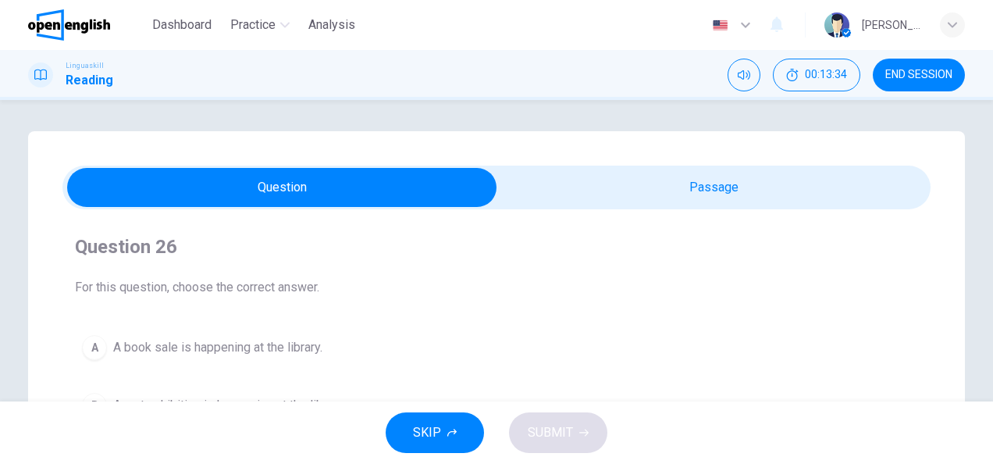
click at [629, 314] on div "Question 26 For this question, choose the correct answer. A A book sale is happ…" at bounding box center [496, 358] width 868 height 273
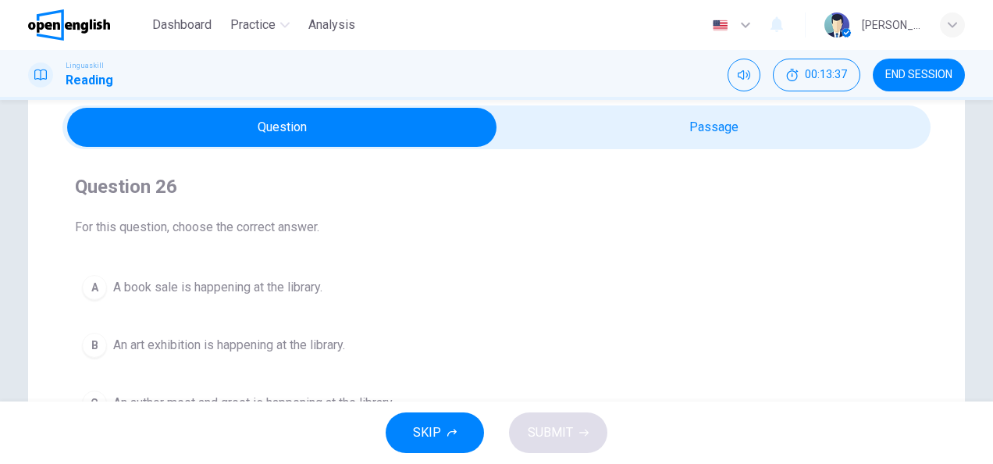
scroll to position [62, 0]
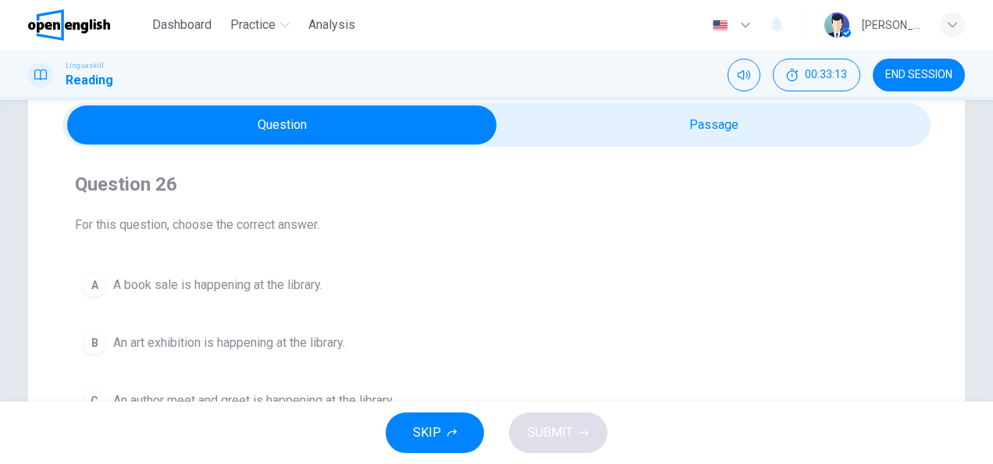
click at [860, 374] on div "A A book sale is happening at the library. B An art exhibition is happening at …" at bounding box center [496, 342] width 843 height 155
click at [897, 67] on button "END SESSION" at bounding box center [919, 75] width 92 height 33
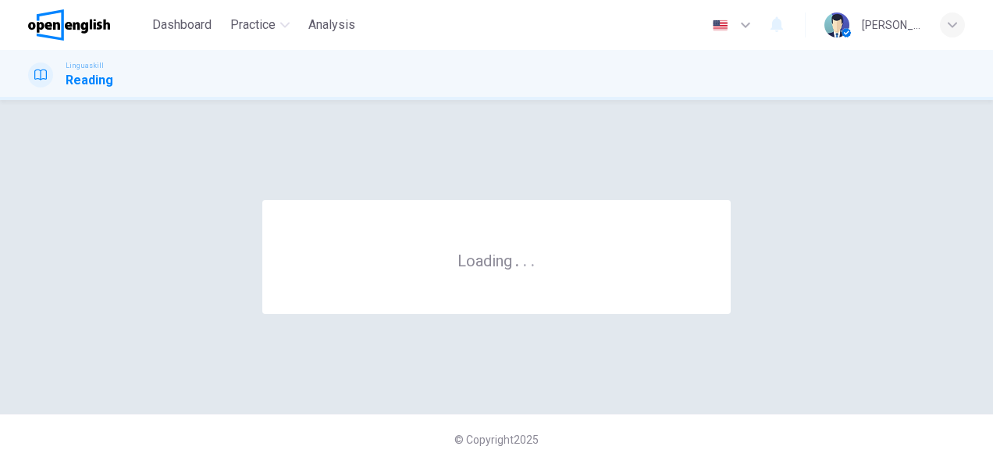
scroll to position [0, 0]
